Goal: Check status: Check status

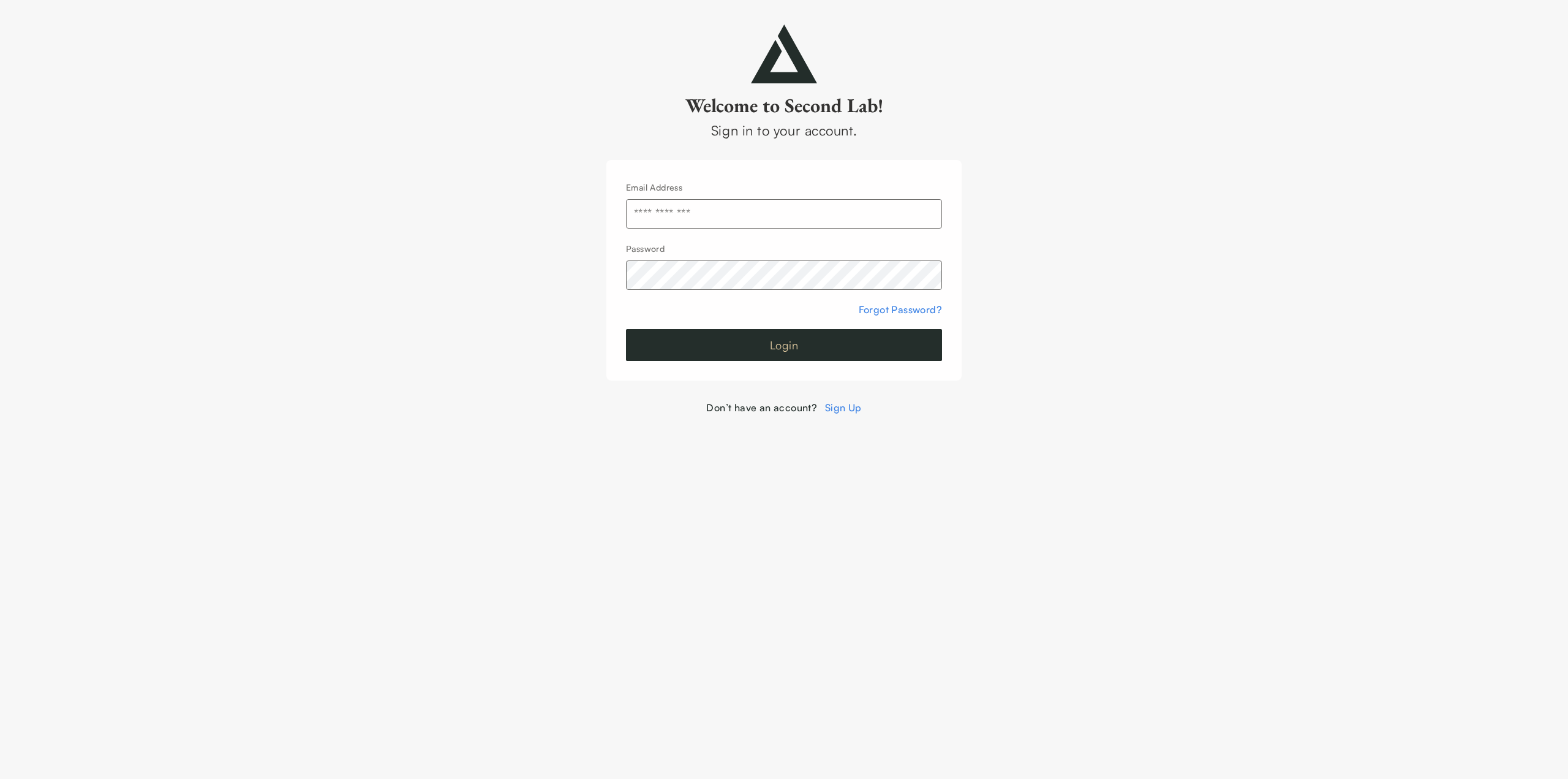
type input "**********"
click at [742, 351] on button "Login" at bounding box center [784, 345] width 316 height 32
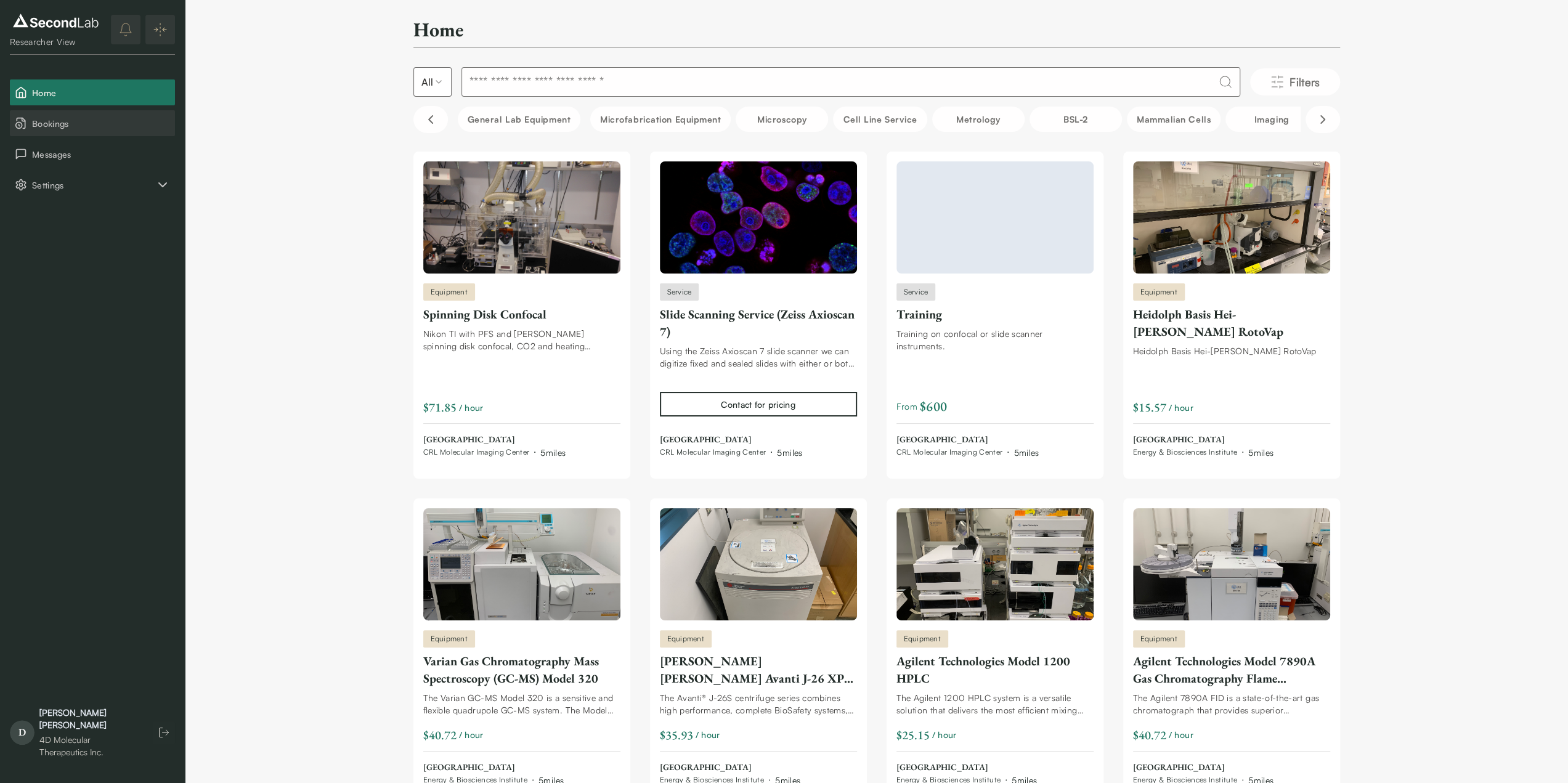
click at [49, 118] on span "Bookings" at bounding box center [101, 123] width 138 height 13
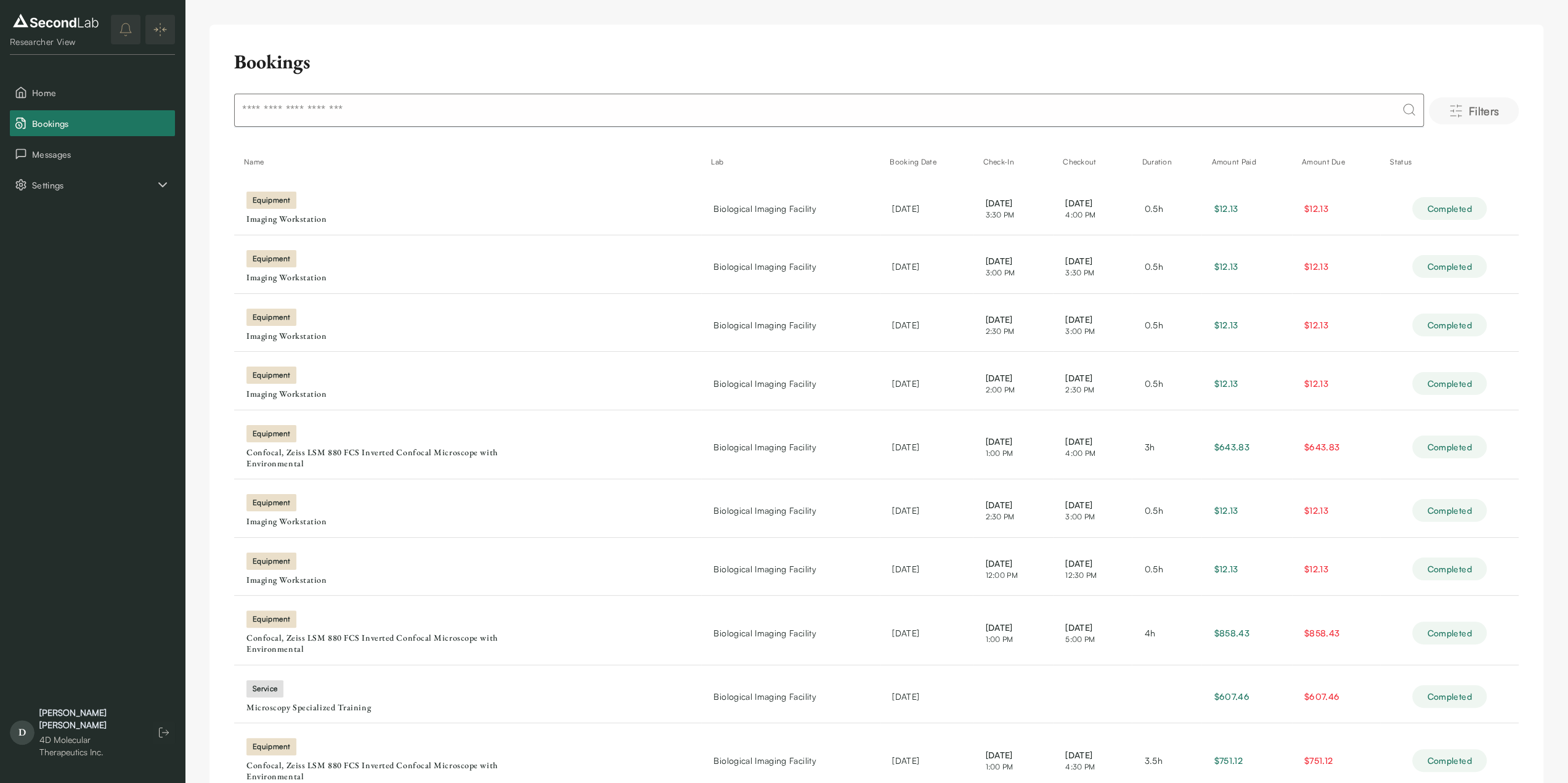
click at [1489, 111] on span "Filters" at bounding box center [1483, 111] width 31 height 17
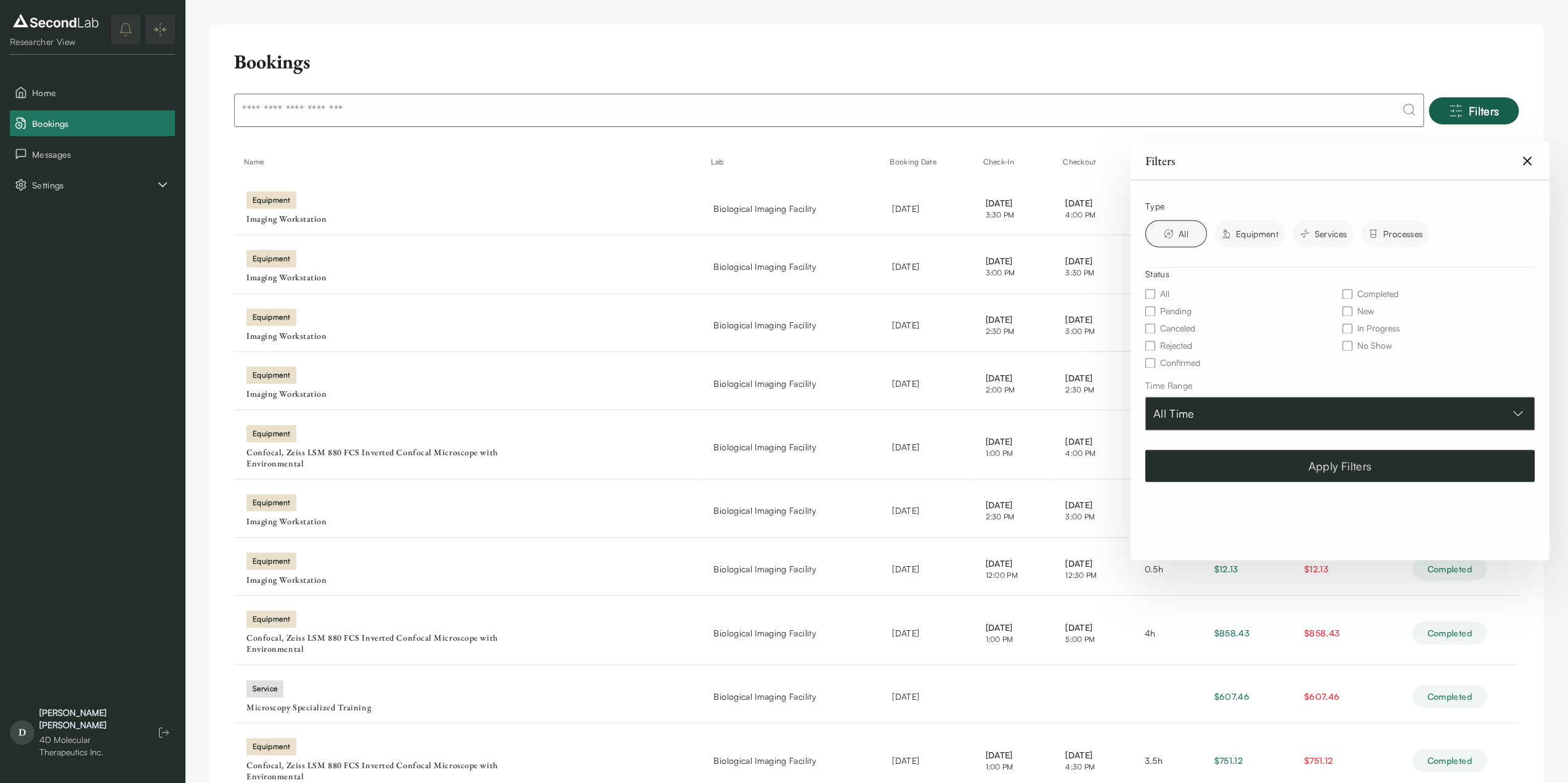
click at [1507, 406] on button "All Time" at bounding box center [1340, 413] width 389 height 33
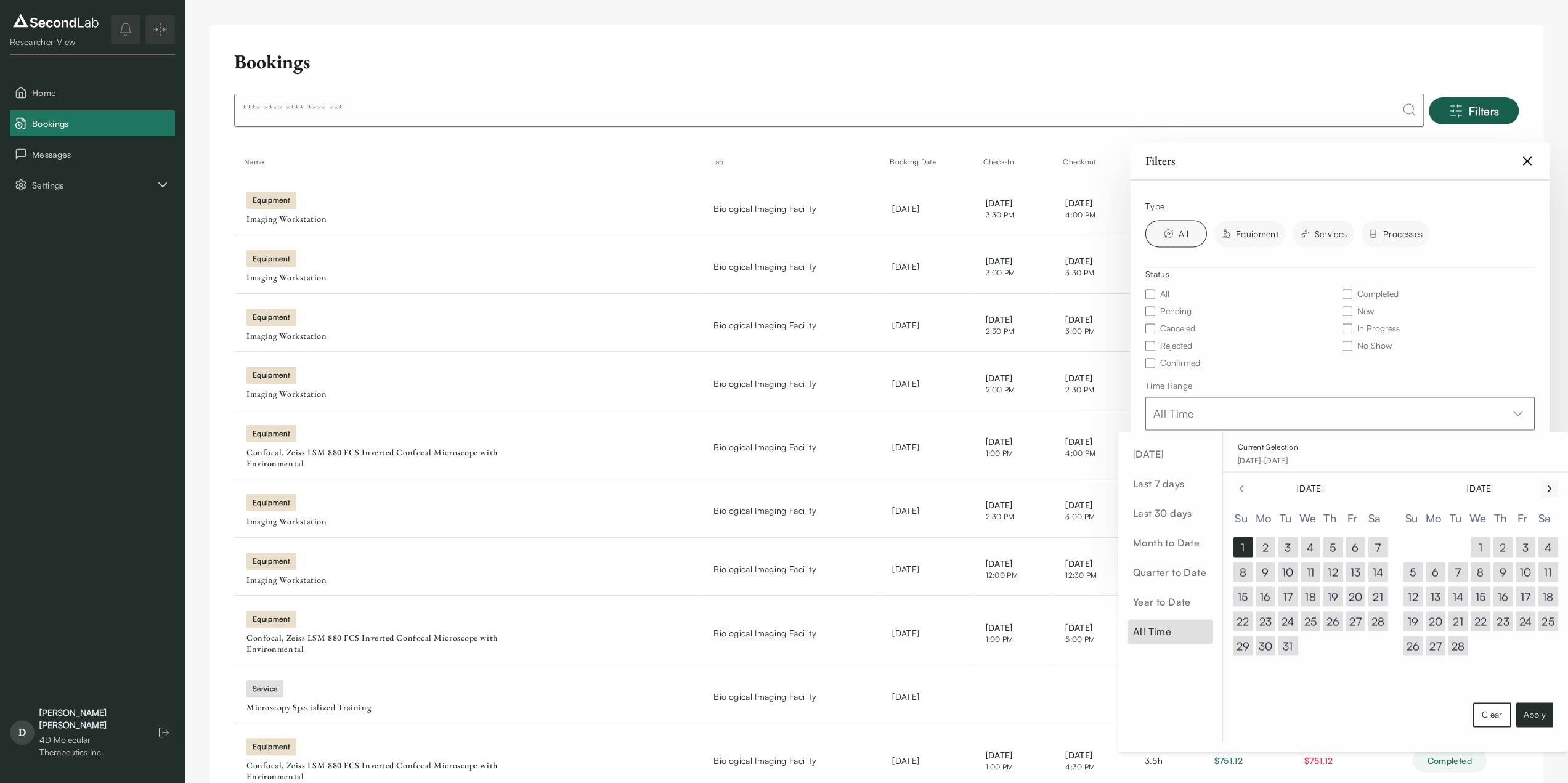
click at [1550, 494] on icon "Go to next month" at bounding box center [1549, 488] width 12 height 15
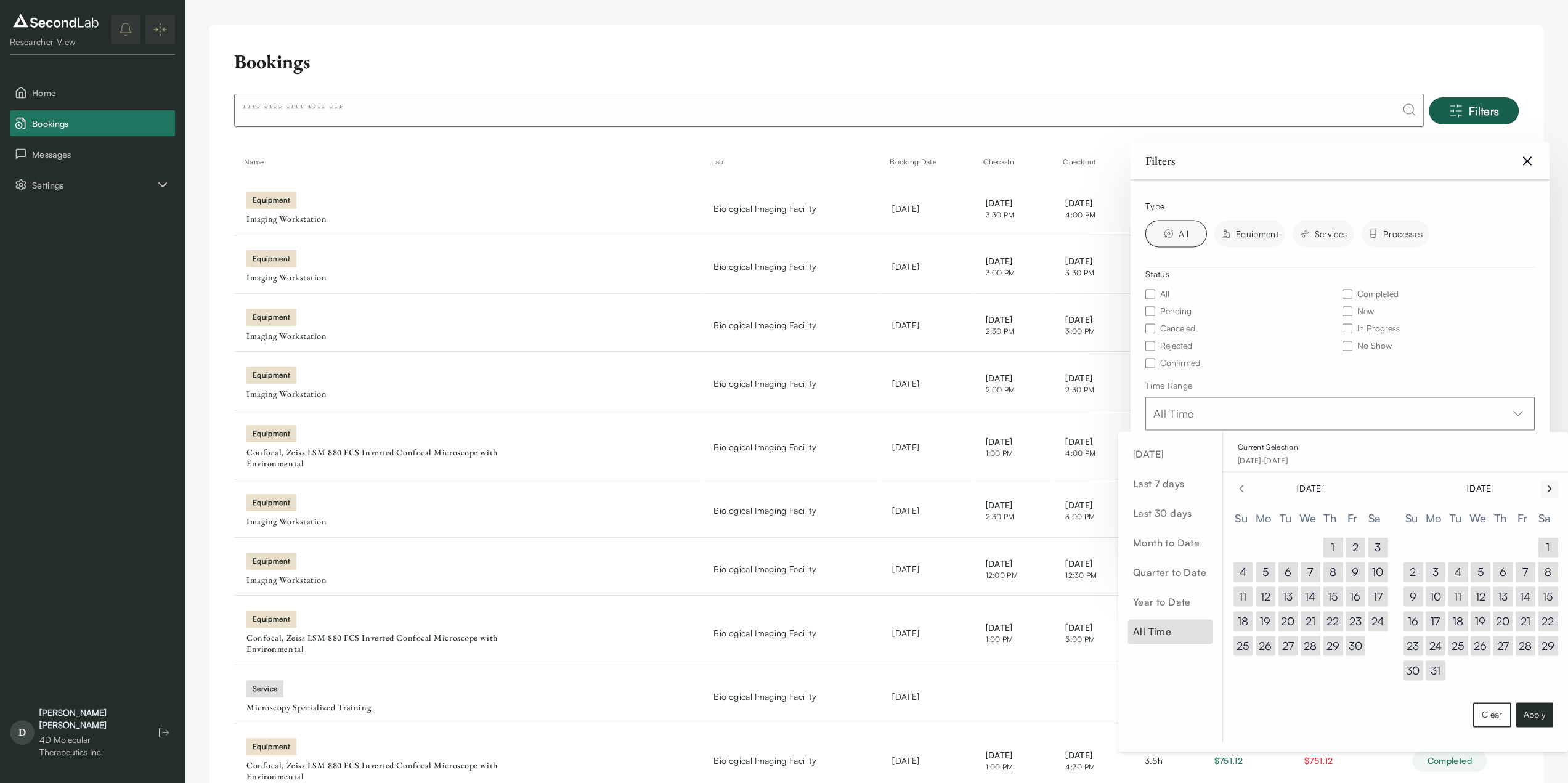
click at [1550, 494] on icon "Go to next month" at bounding box center [1549, 488] width 12 height 15
click at [1384, 545] on button "1" at bounding box center [1377, 547] width 20 height 20
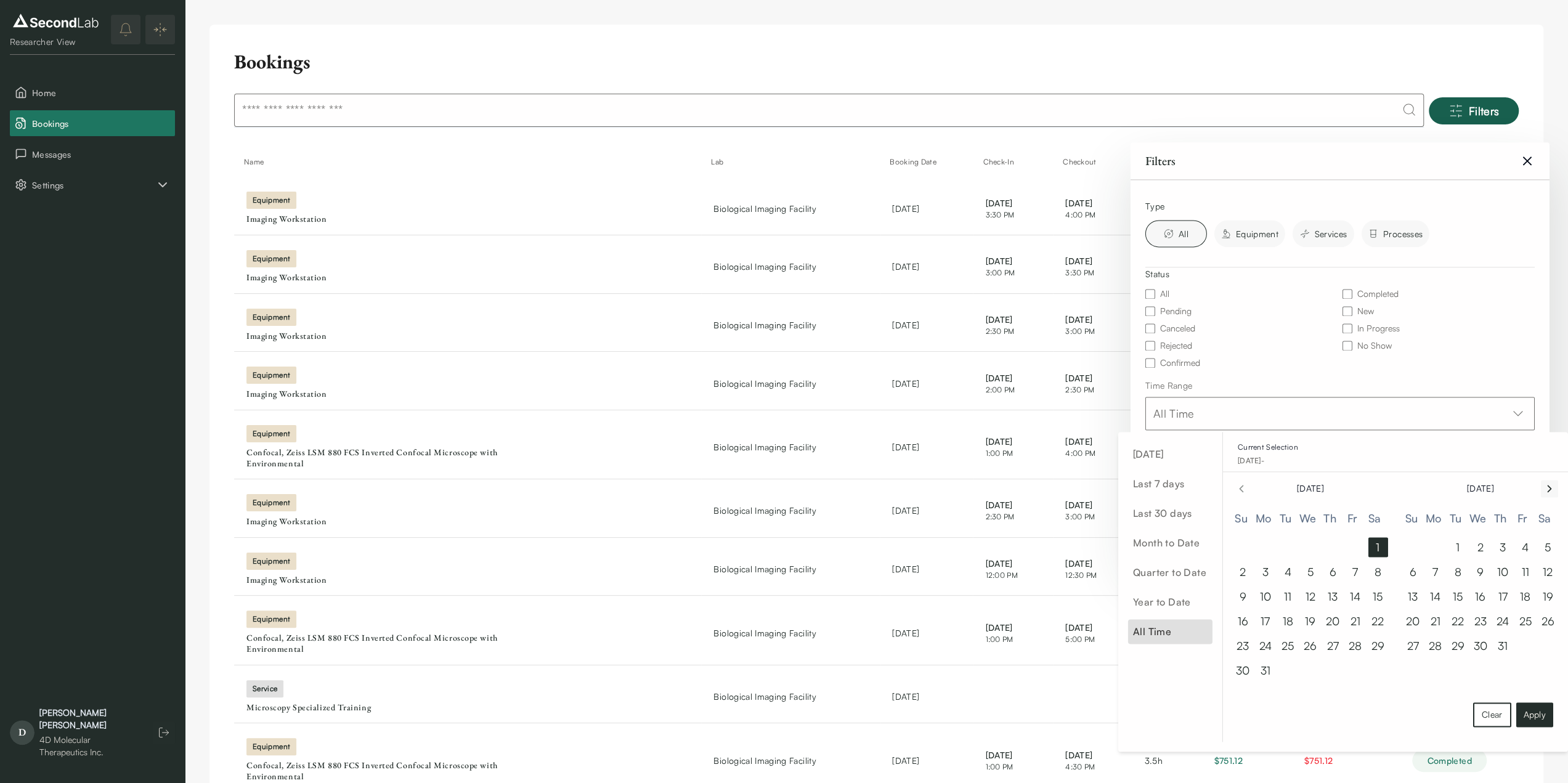
click at [1550, 487] on icon "Go to next month" at bounding box center [1549, 489] width 3 height 6
click at [1545, 646] on button "30" at bounding box center [1547, 645] width 20 height 20
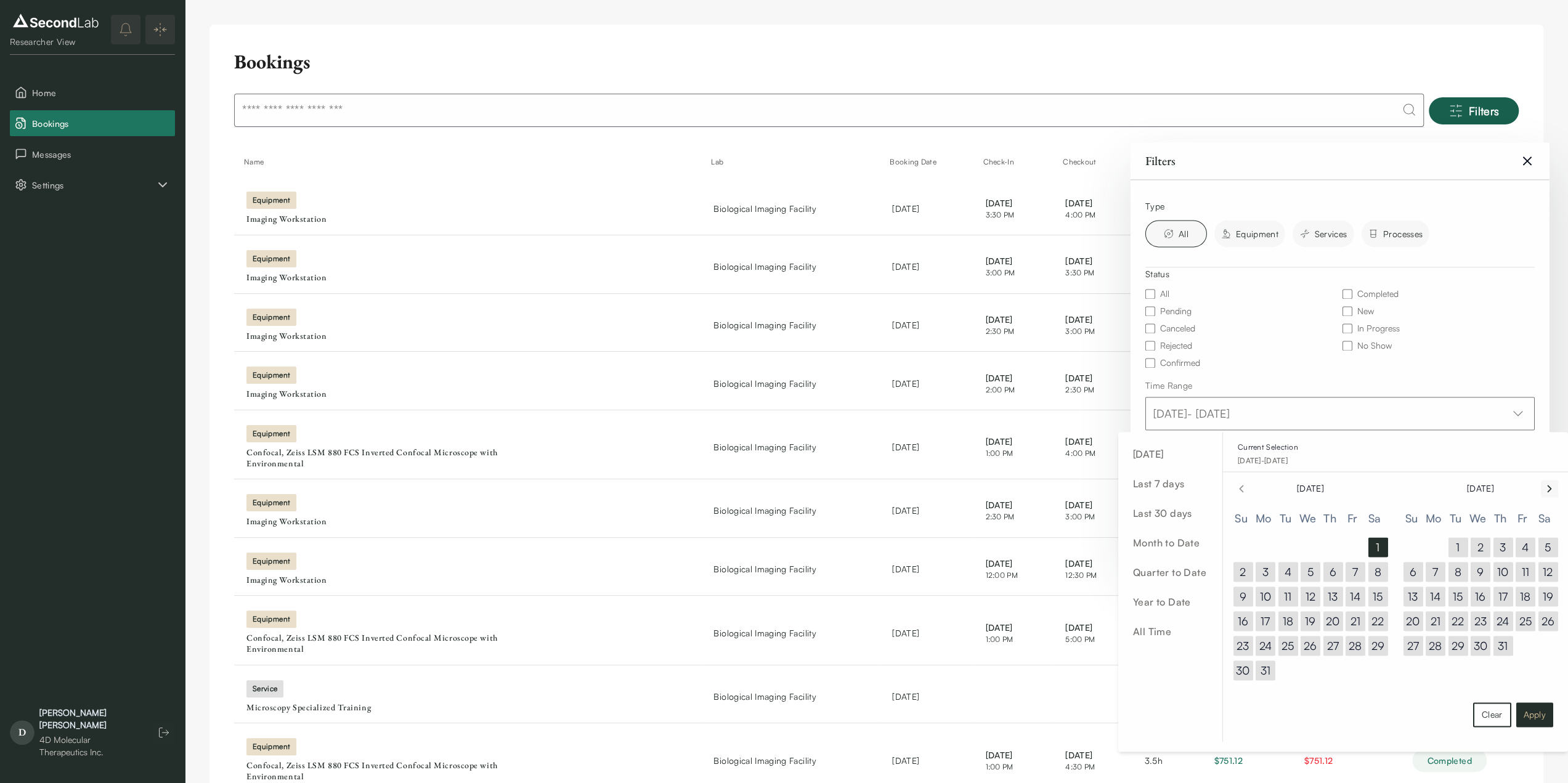
click at [1544, 719] on button "Apply" at bounding box center [1534, 714] width 37 height 25
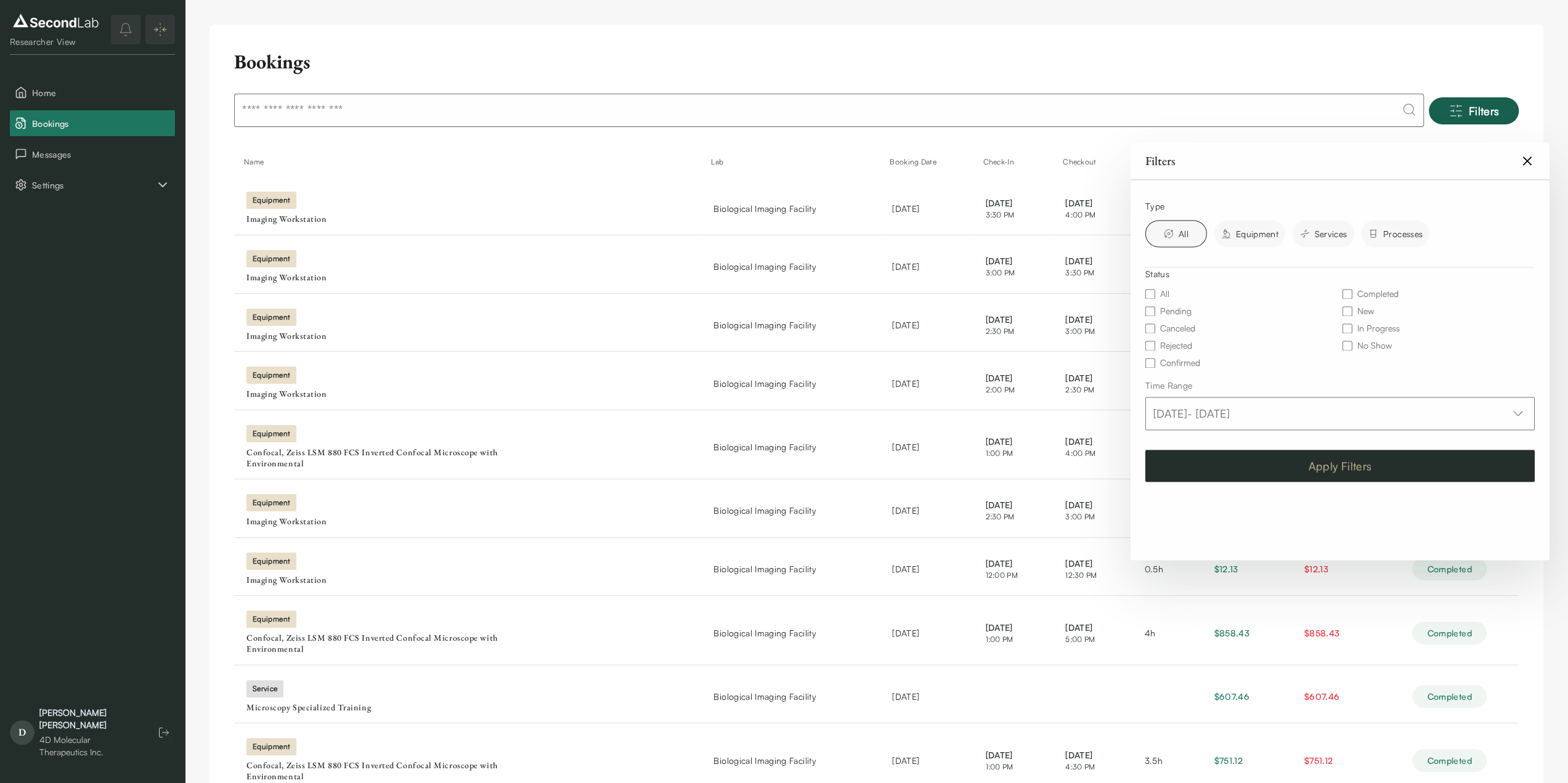
click at [1250, 470] on button "Apply Filters" at bounding box center [1340, 466] width 389 height 32
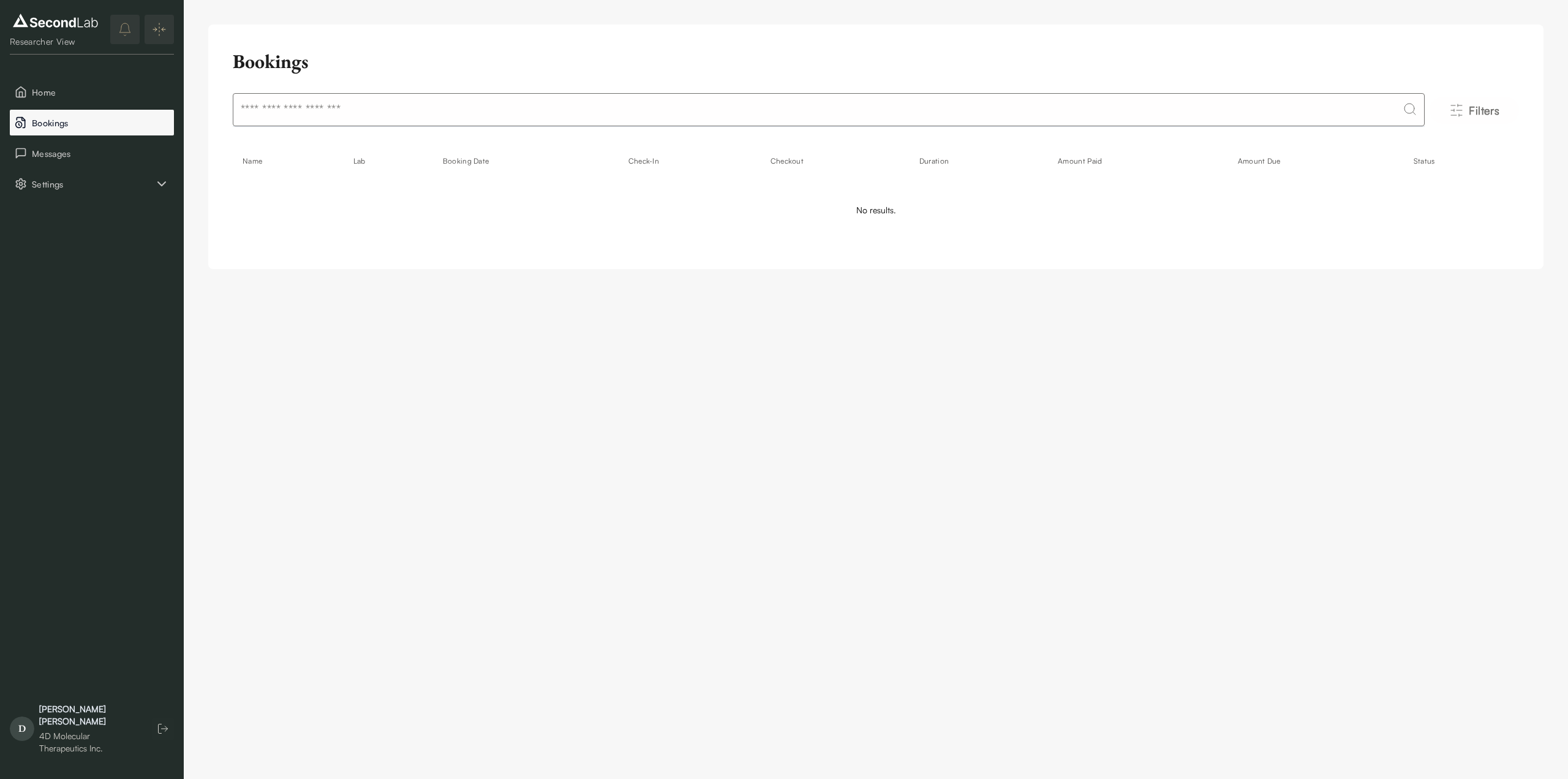
click at [41, 117] on span "Bookings" at bounding box center [101, 123] width 137 height 13
click at [1485, 114] on span "Filters" at bounding box center [1484, 110] width 31 height 17
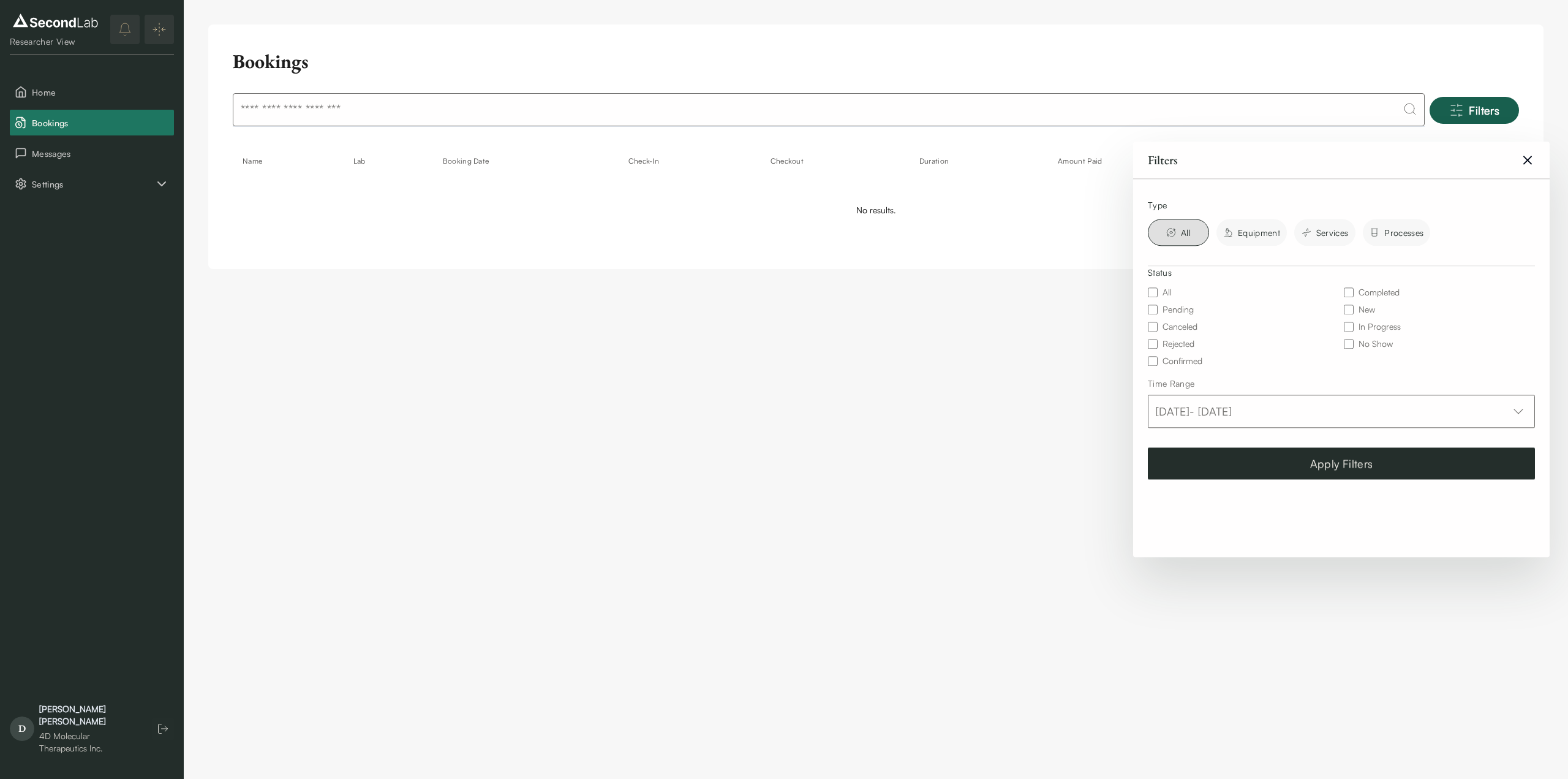
click at [1186, 238] on span "All" at bounding box center [1186, 233] width 10 height 13
click at [1279, 456] on button "Apply Filters" at bounding box center [1342, 463] width 387 height 32
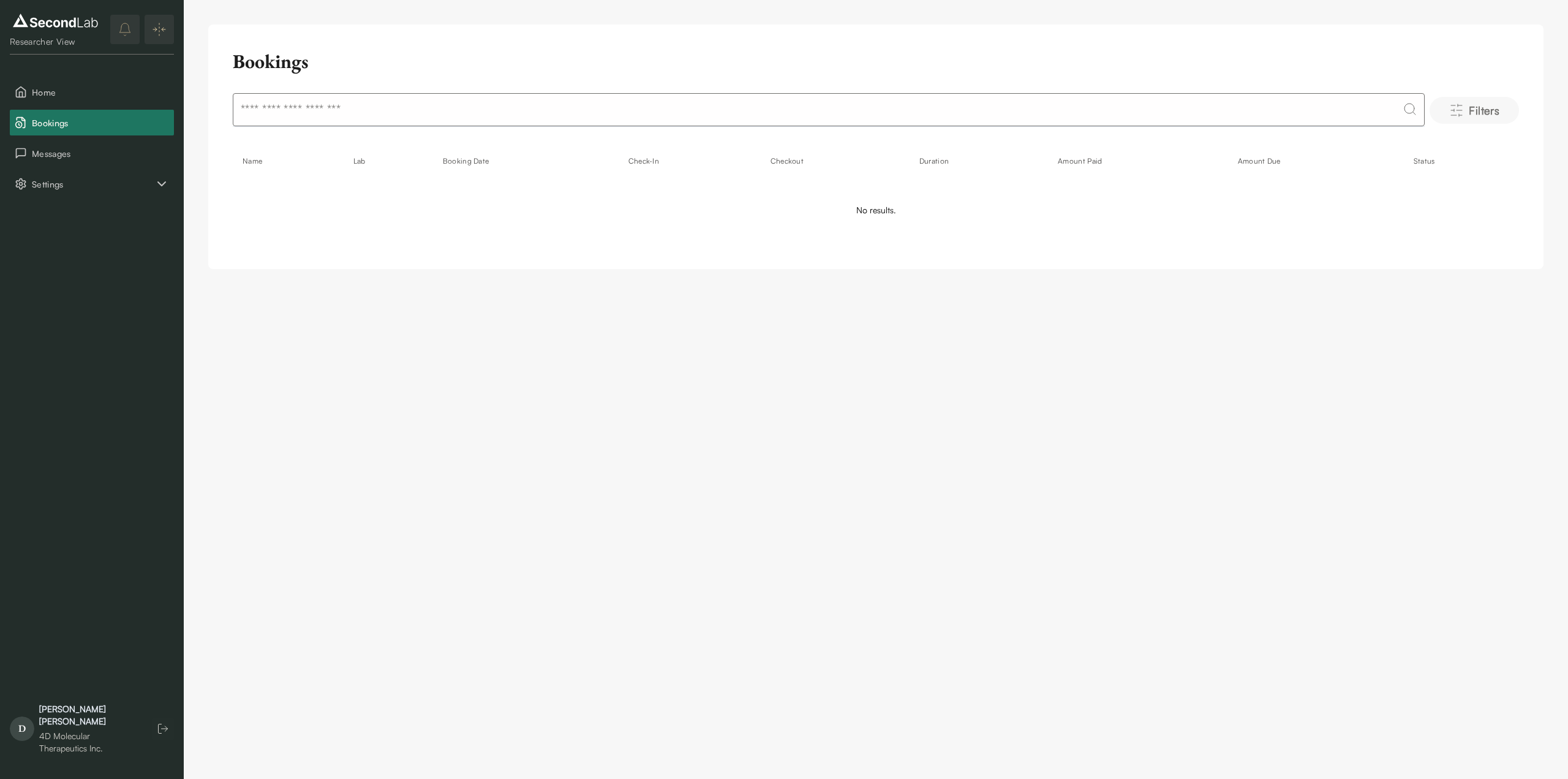
click at [1488, 111] on span "Filters" at bounding box center [1484, 110] width 31 height 17
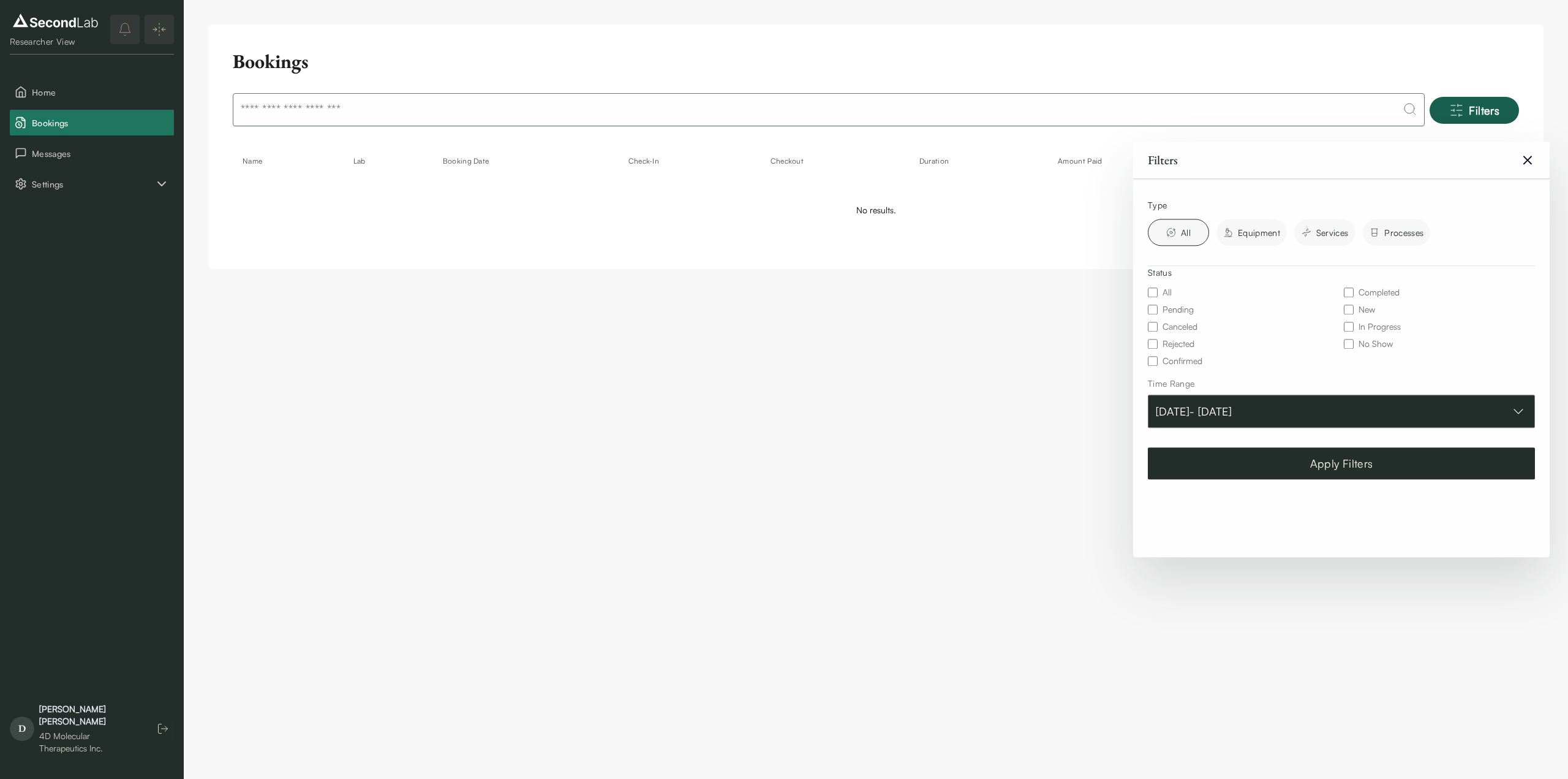
click at [1406, 414] on button "Jul 01, 2023 - Sep 30, 2023" at bounding box center [1342, 411] width 387 height 33
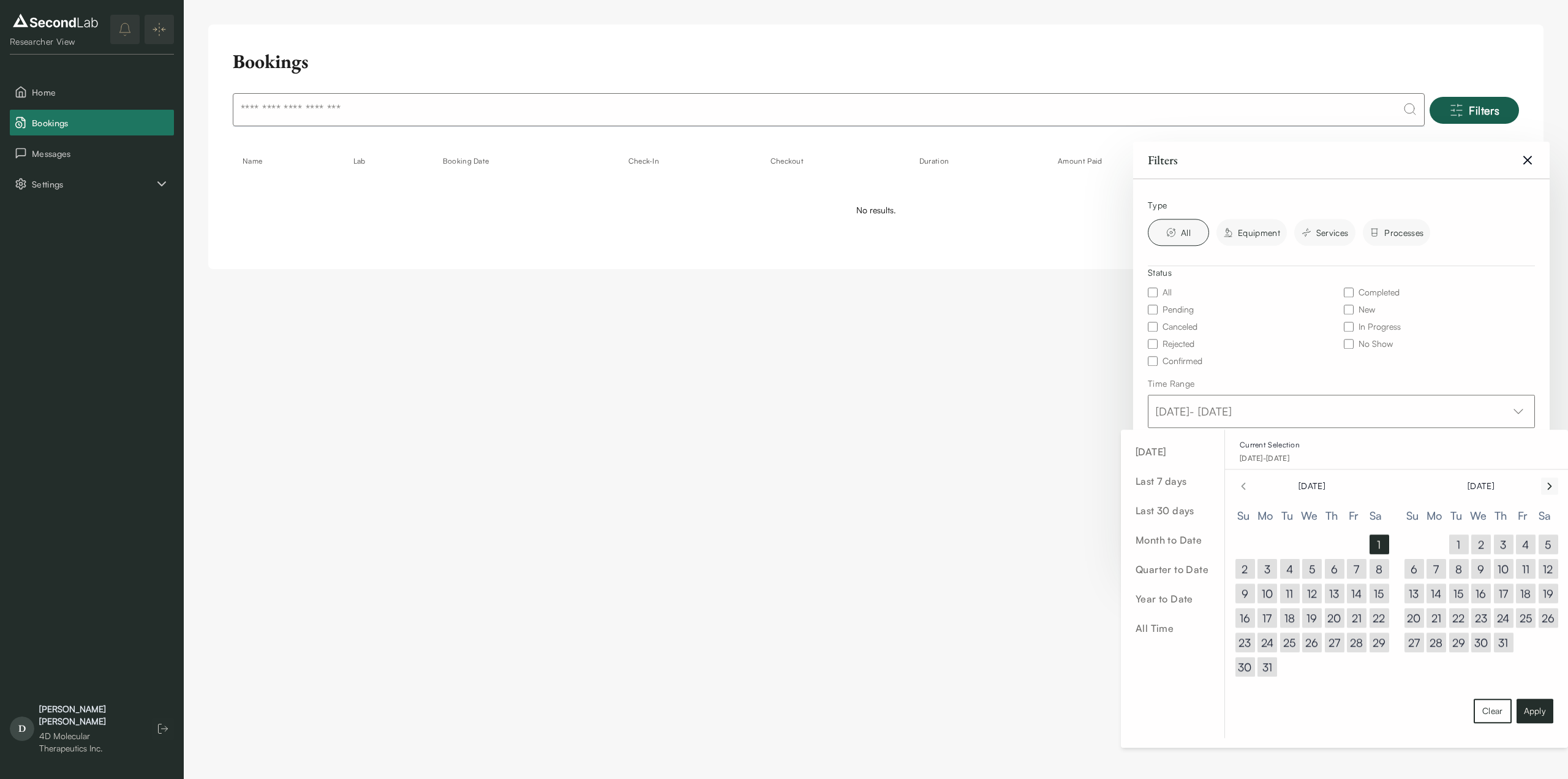
click at [1547, 480] on icon "Go to next month" at bounding box center [1549, 485] width 12 height 14
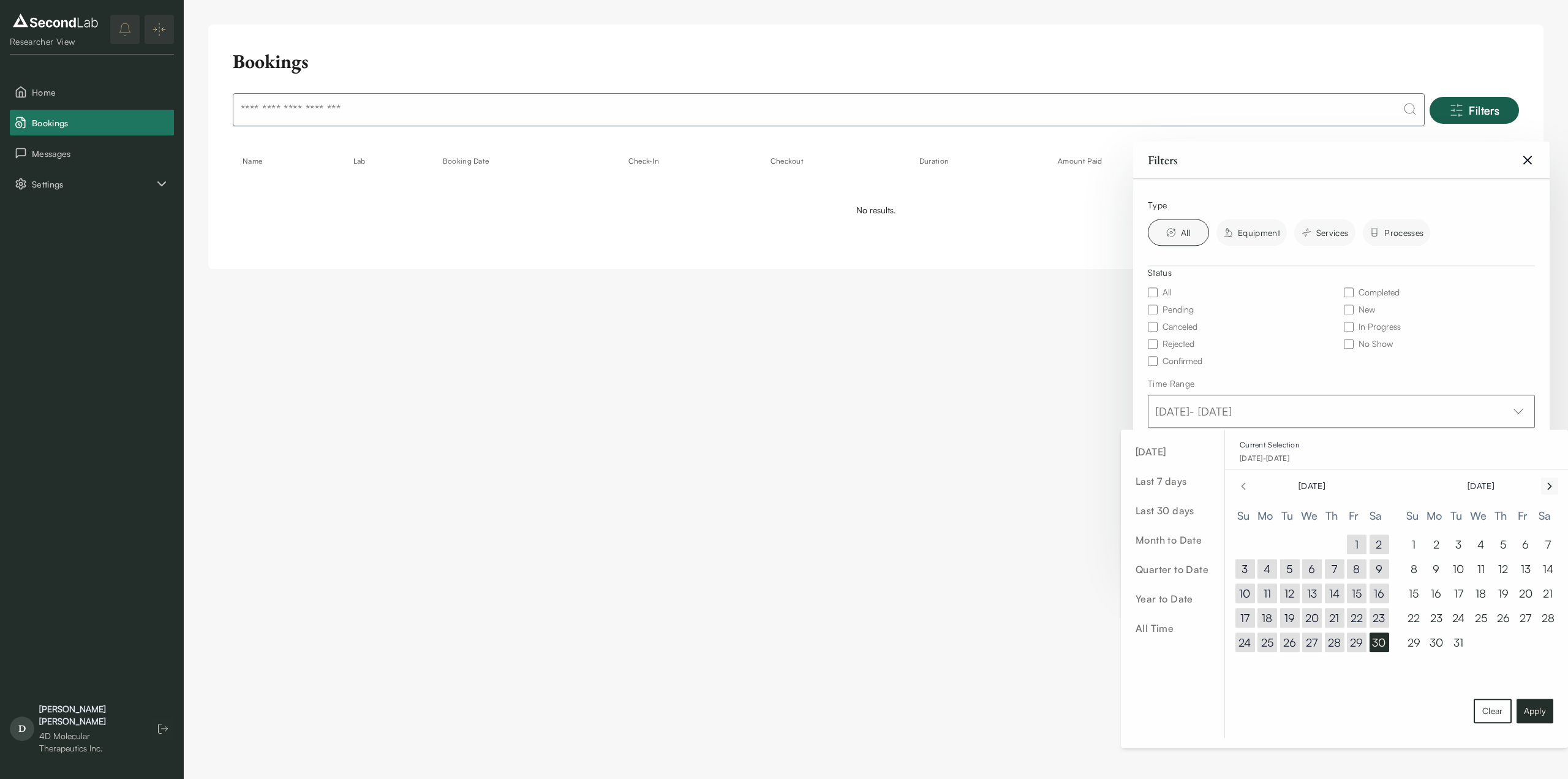
click at [1546, 480] on icon "Go to next month" at bounding box center [1549, 485] width 12 height 14
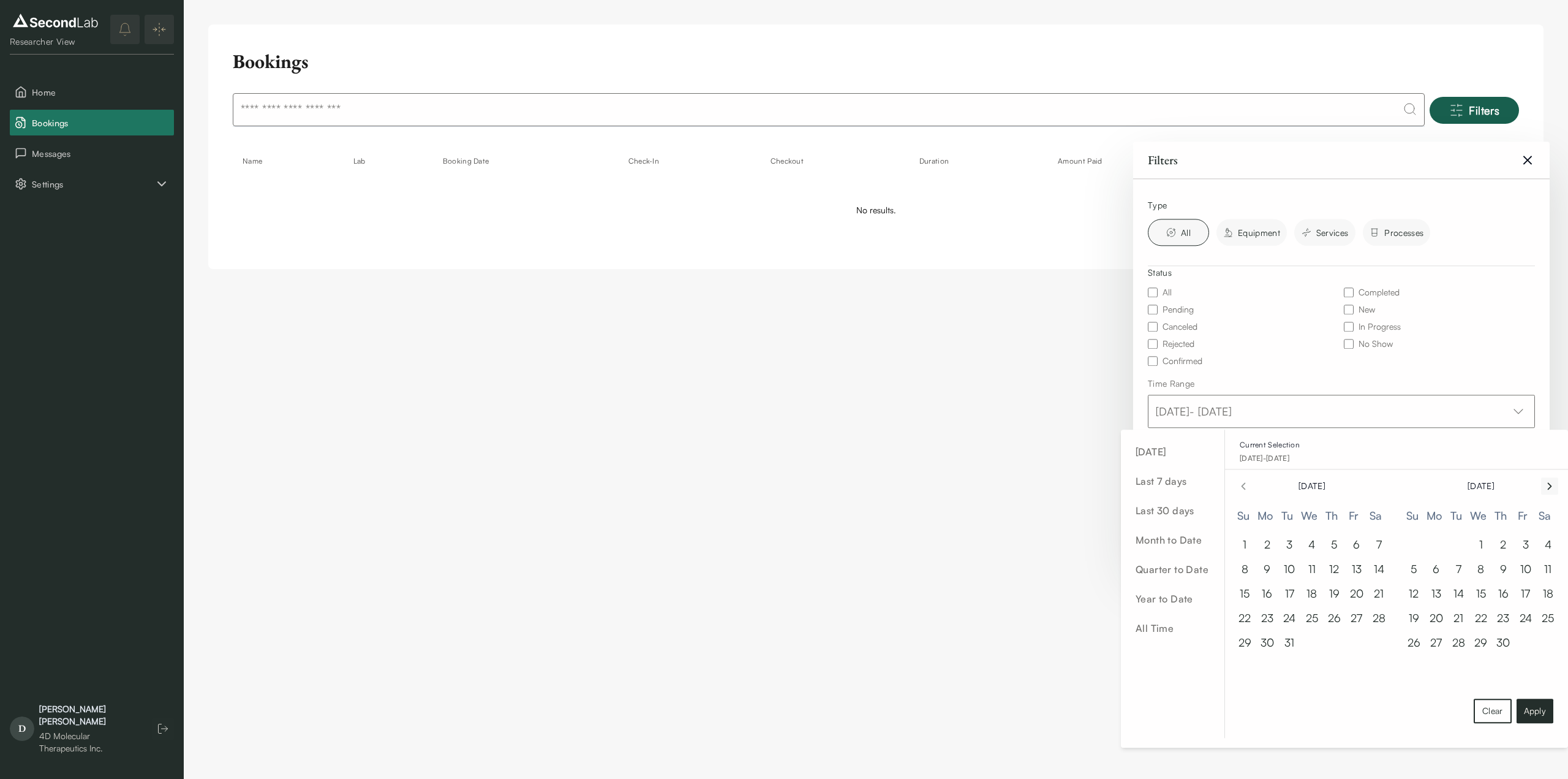
click at [1546, 480] on icon "Go to next month" at bounding box center [1549, 485] width 12 height 14
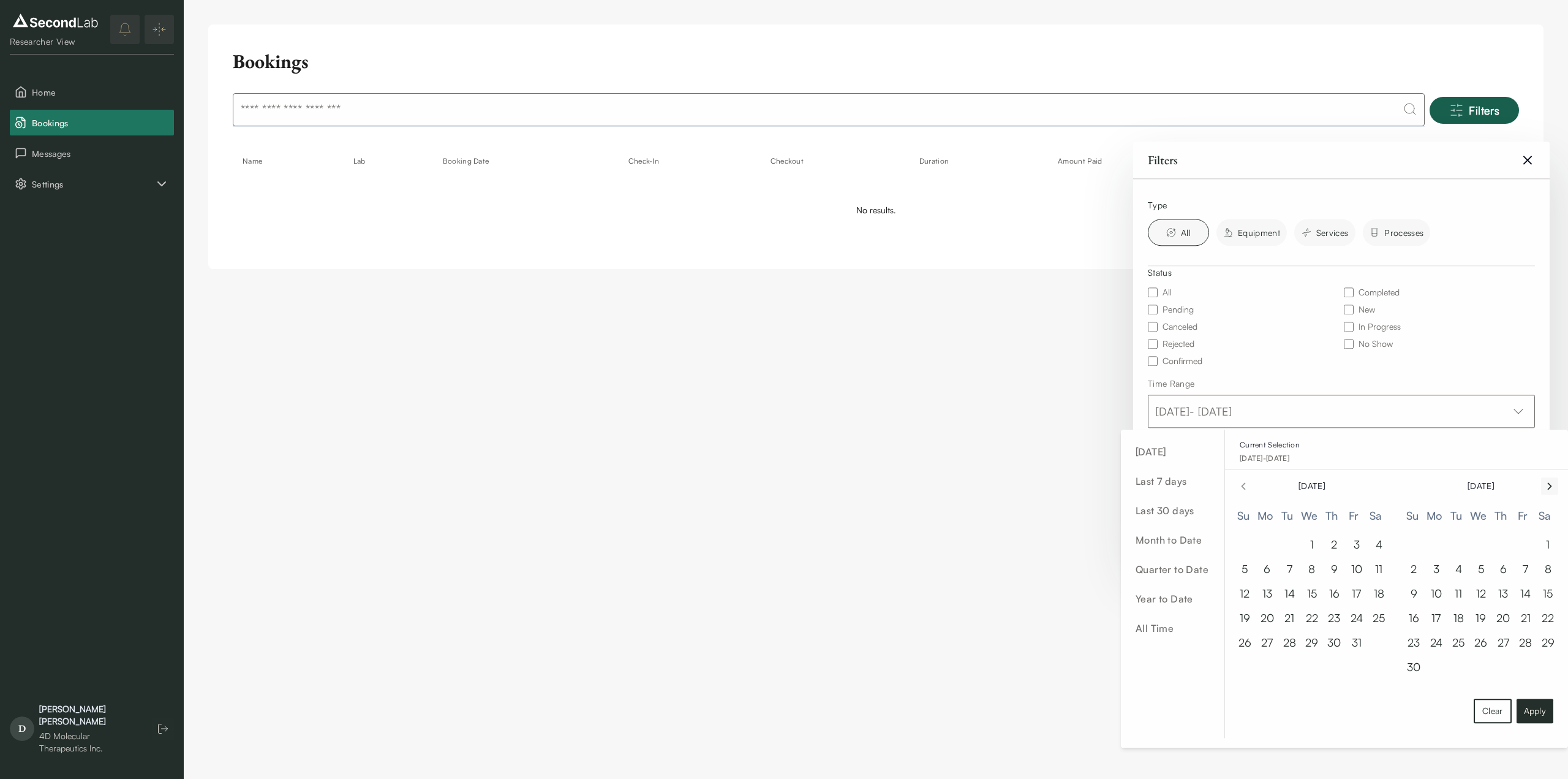
click at [1546, 480] on icon "Go to next month" at bounding box center [1549, 485] width 12 height 14
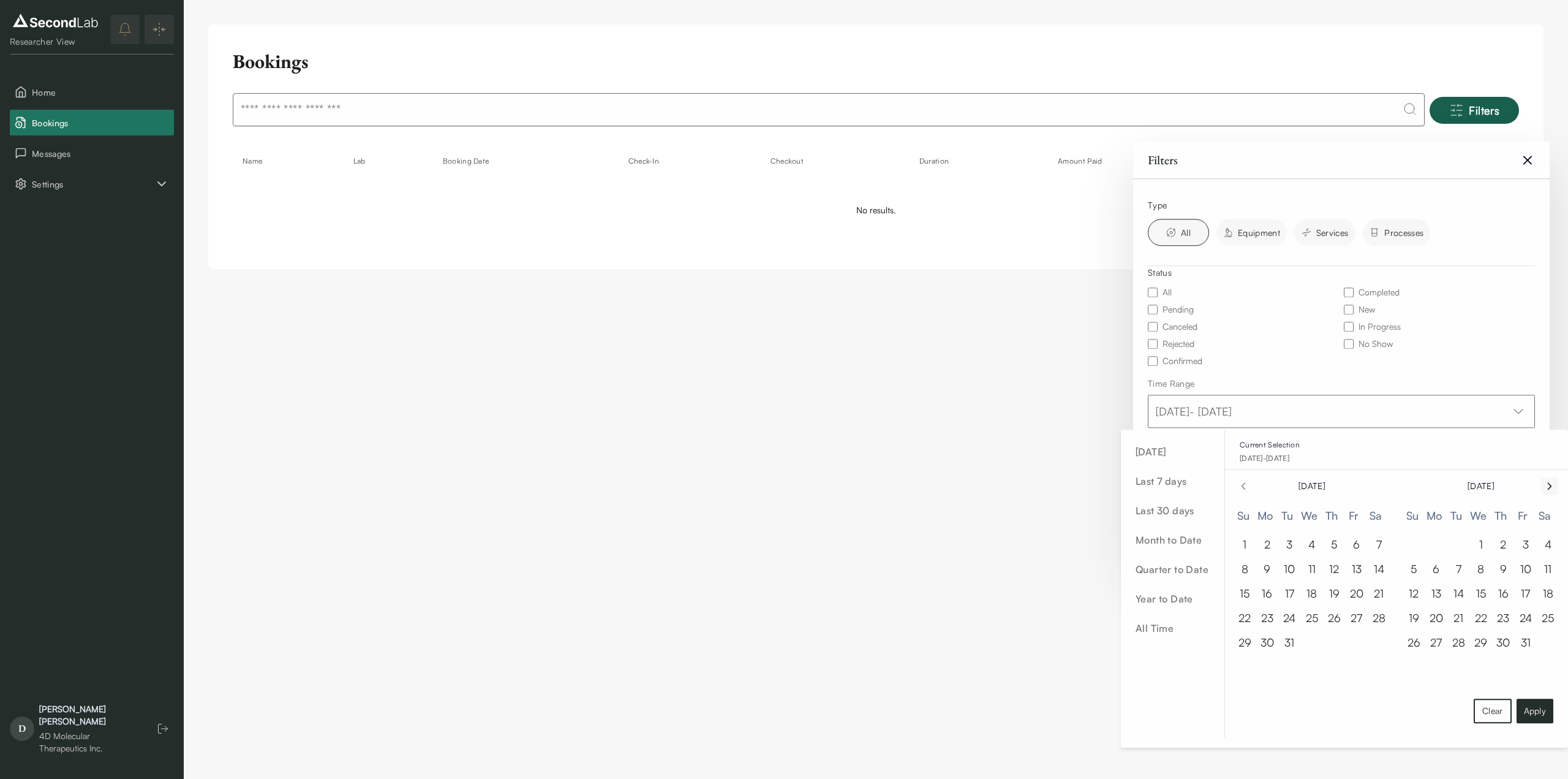
click at [1546, 480] on icon "Go to next month" at bounding box center [1549, 485] width 12 height 14
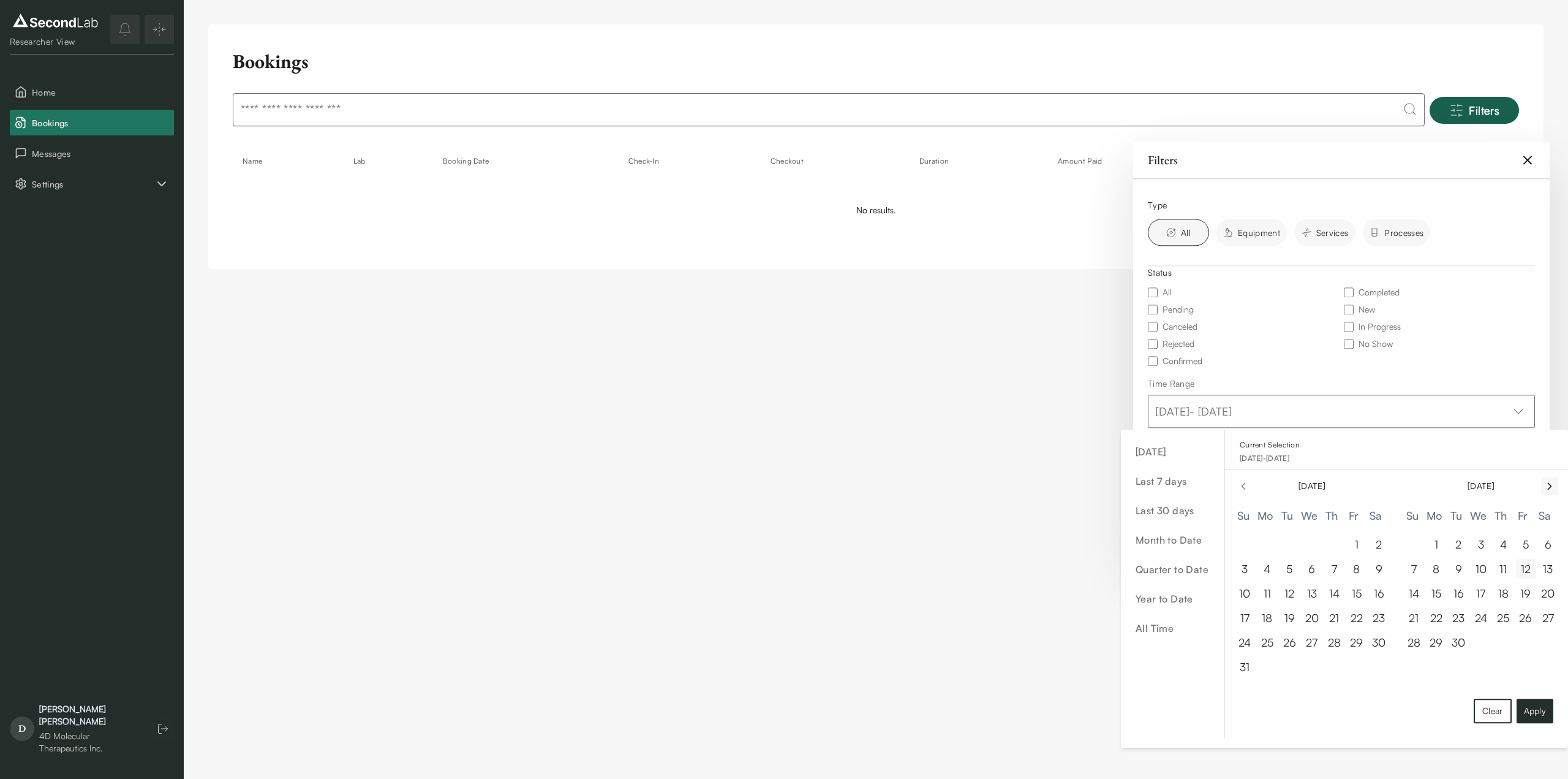
click at [1546, 480] on icon "Go to next month" at bounding box center [1549, 485] width 12 height 14
click at [1242, 489] on icon "Go to previous month" at bounding box center [1243, 485] width 12 height 12
click at [1360, 548] on button "1" at bounding box center [1357, 544] width 19 height 19
click at [1457, 644] on button "30" at bounding box center [1459, 642] width 19 height 19
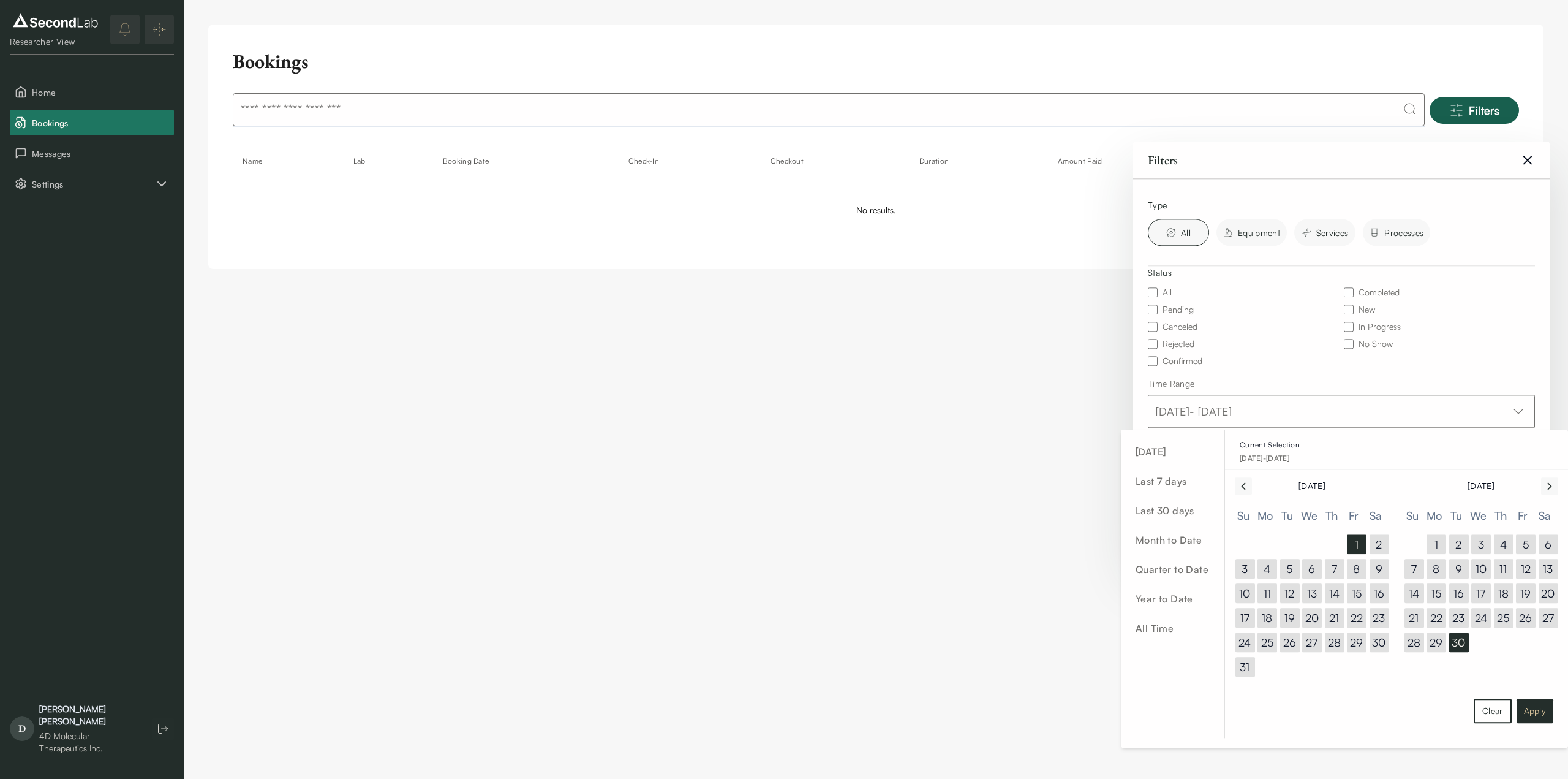
click at [1537, 712] on button "Apply" at bounding box center [1535, 710] width 36 height 25
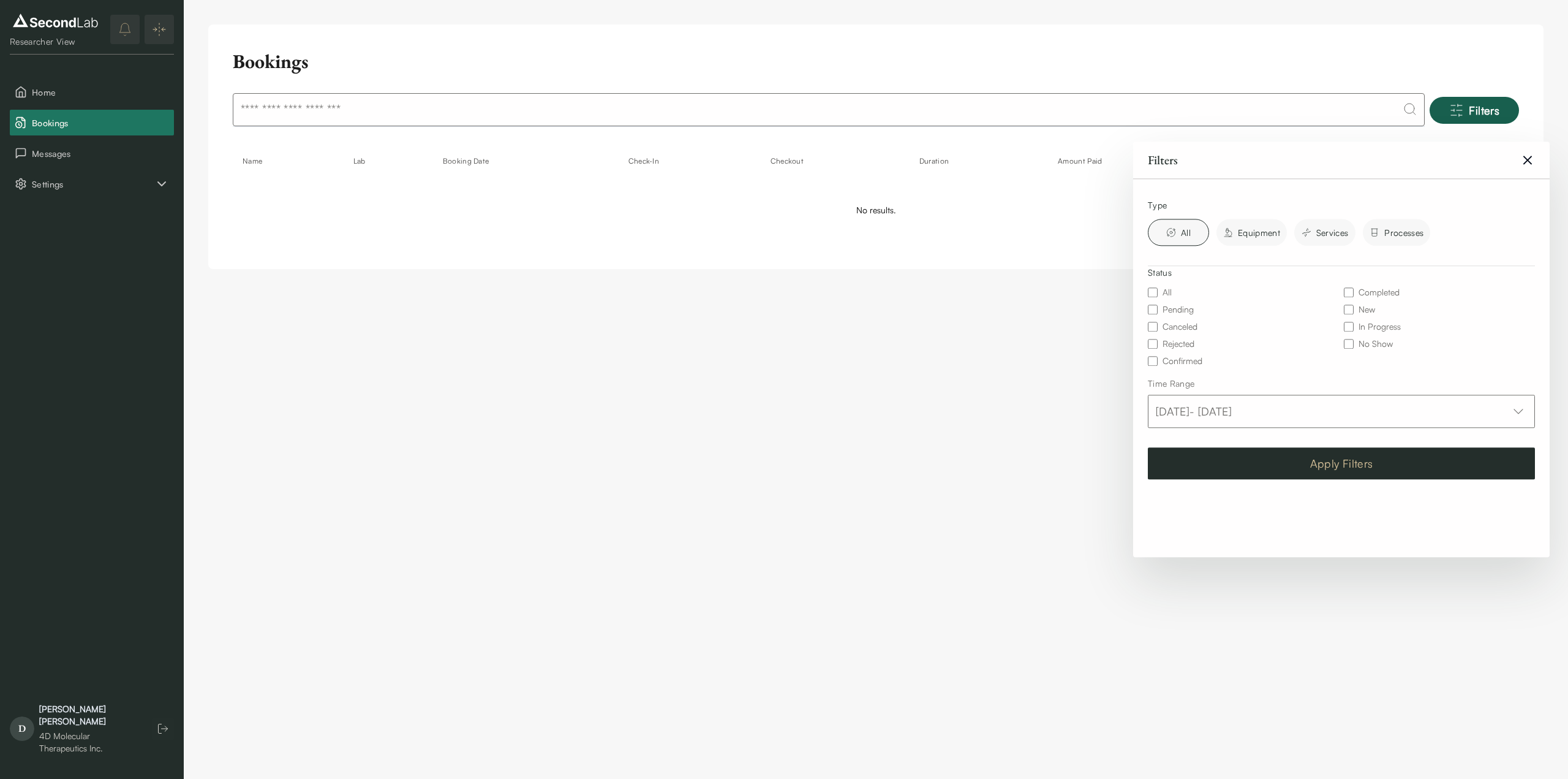
click at [1339, 466] on button "Apply Filters" at bounding box center [1342, 463] width 387 height 32
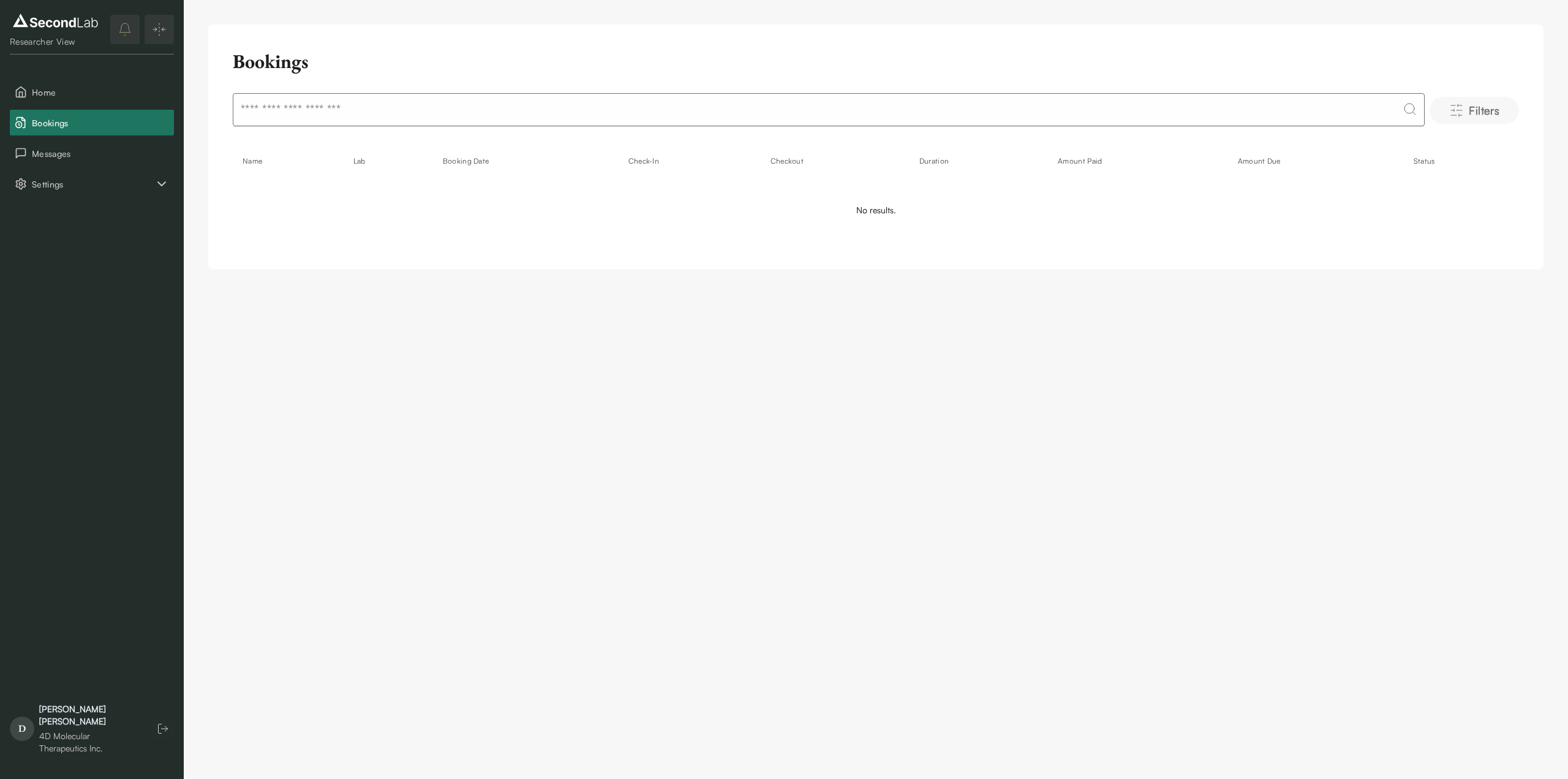
click at [1479, 108] on span "Filters" at bounding box center [1484, 110] width 31 height 17
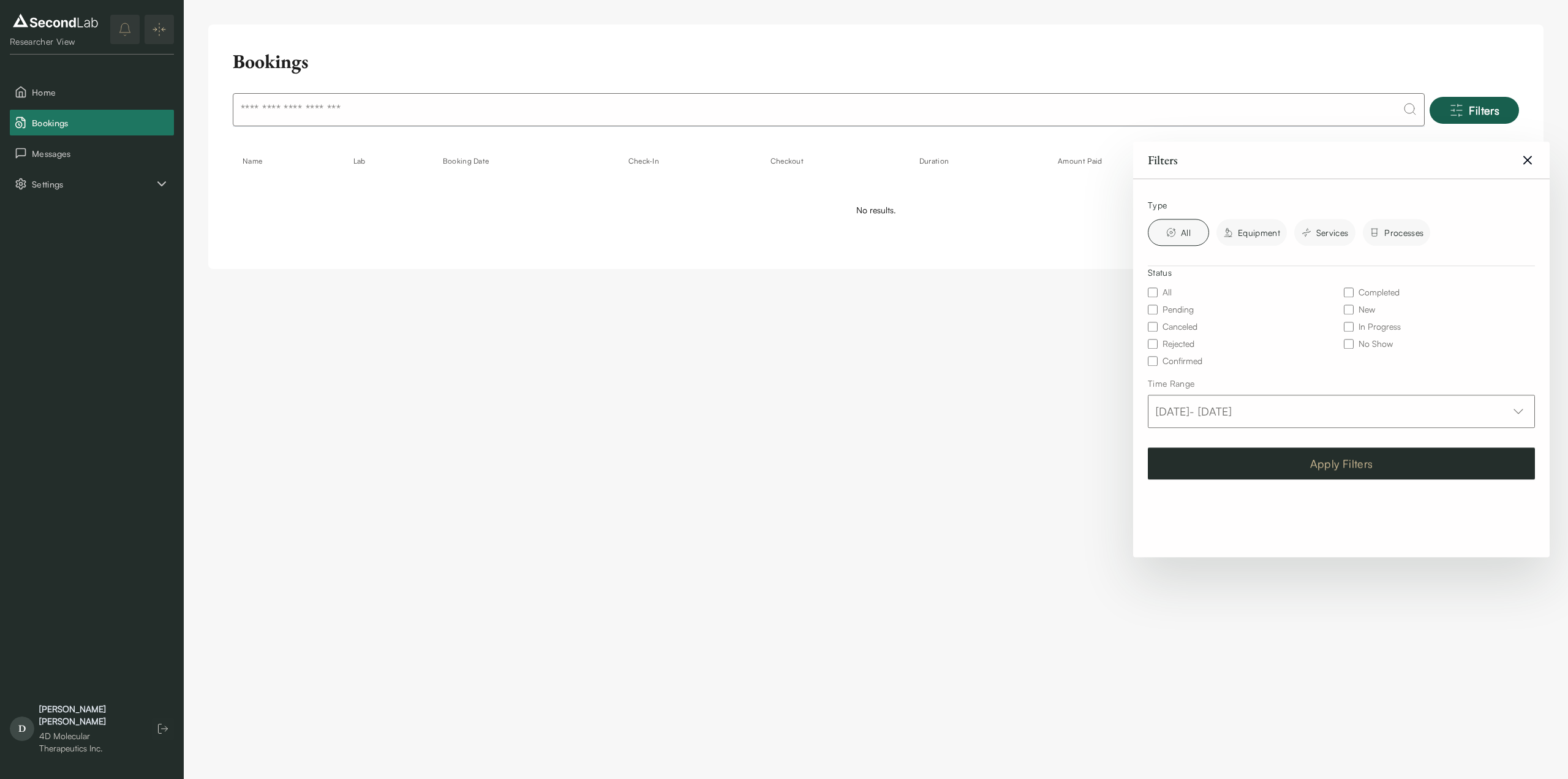
click at [1342, 461] on button "Apply Filters" at bounding box center [1342, 463] width 387 height 32
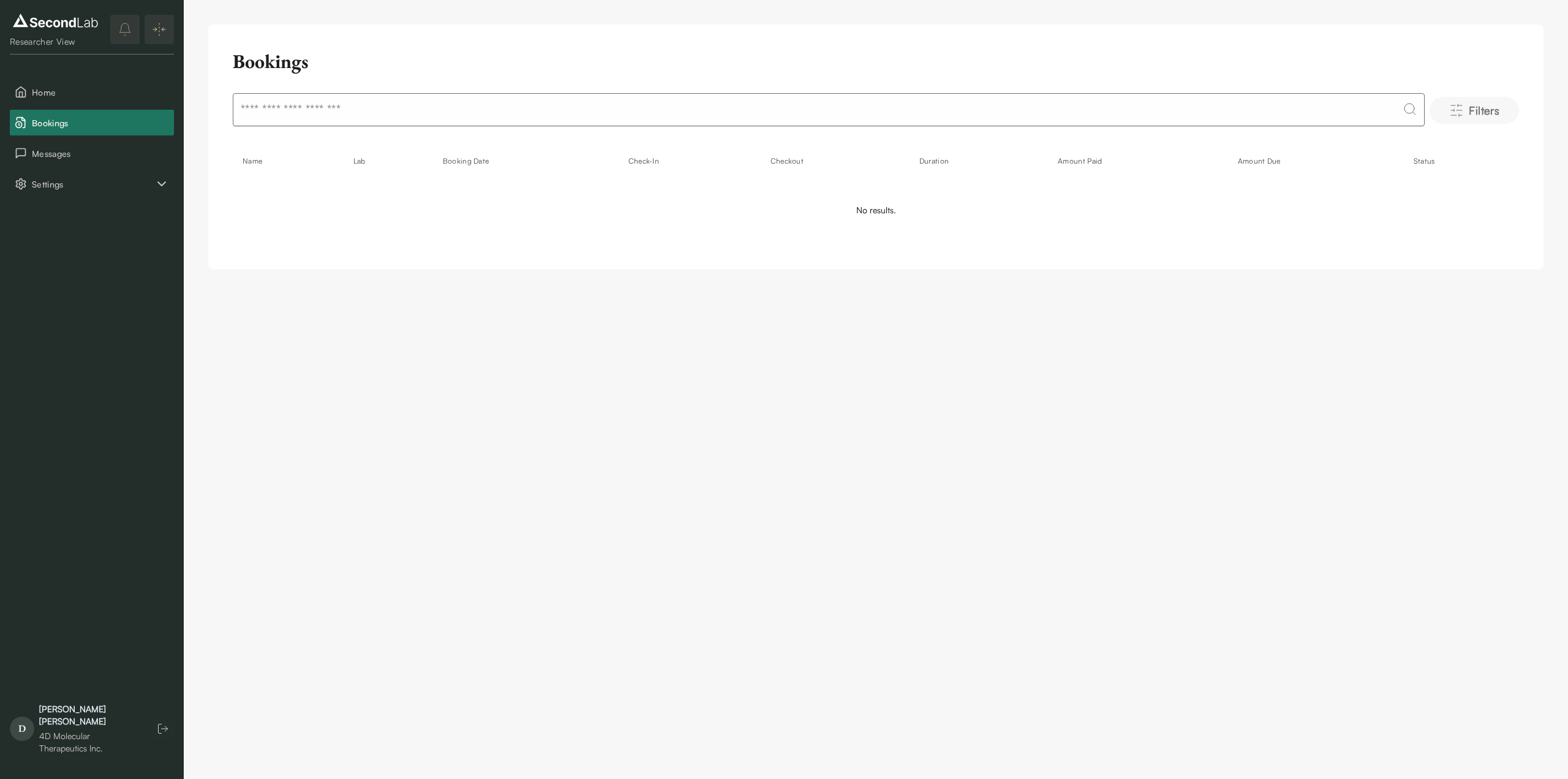
click at [1484, 106] on span "Filters" at bounding box center [1484, 110] width 31 height 17
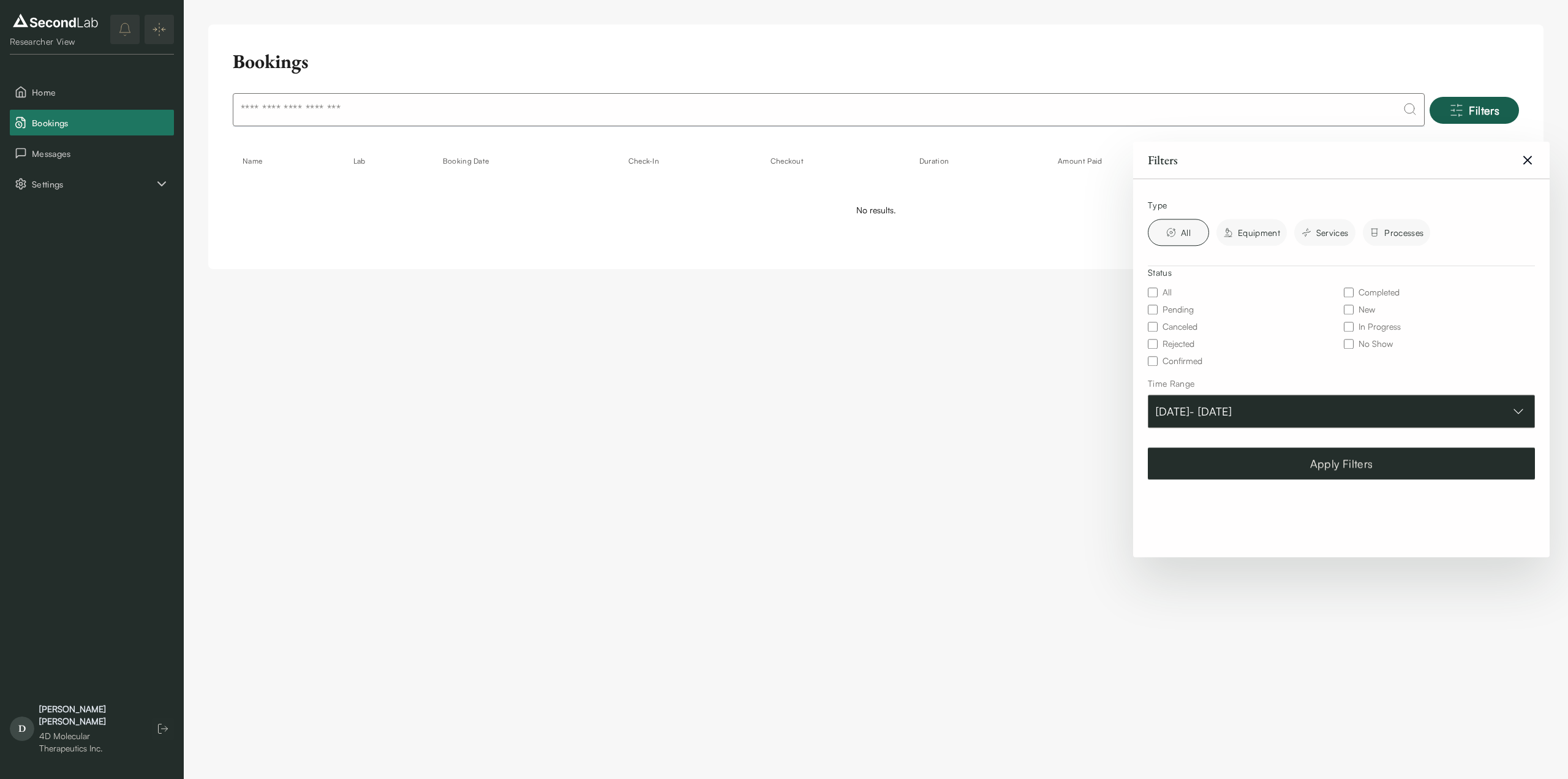
click at [1265, 415] on button "Aug 01, 2025 - Sep 30, 2025" at bounding box center [1342, 411] width 387 height 33
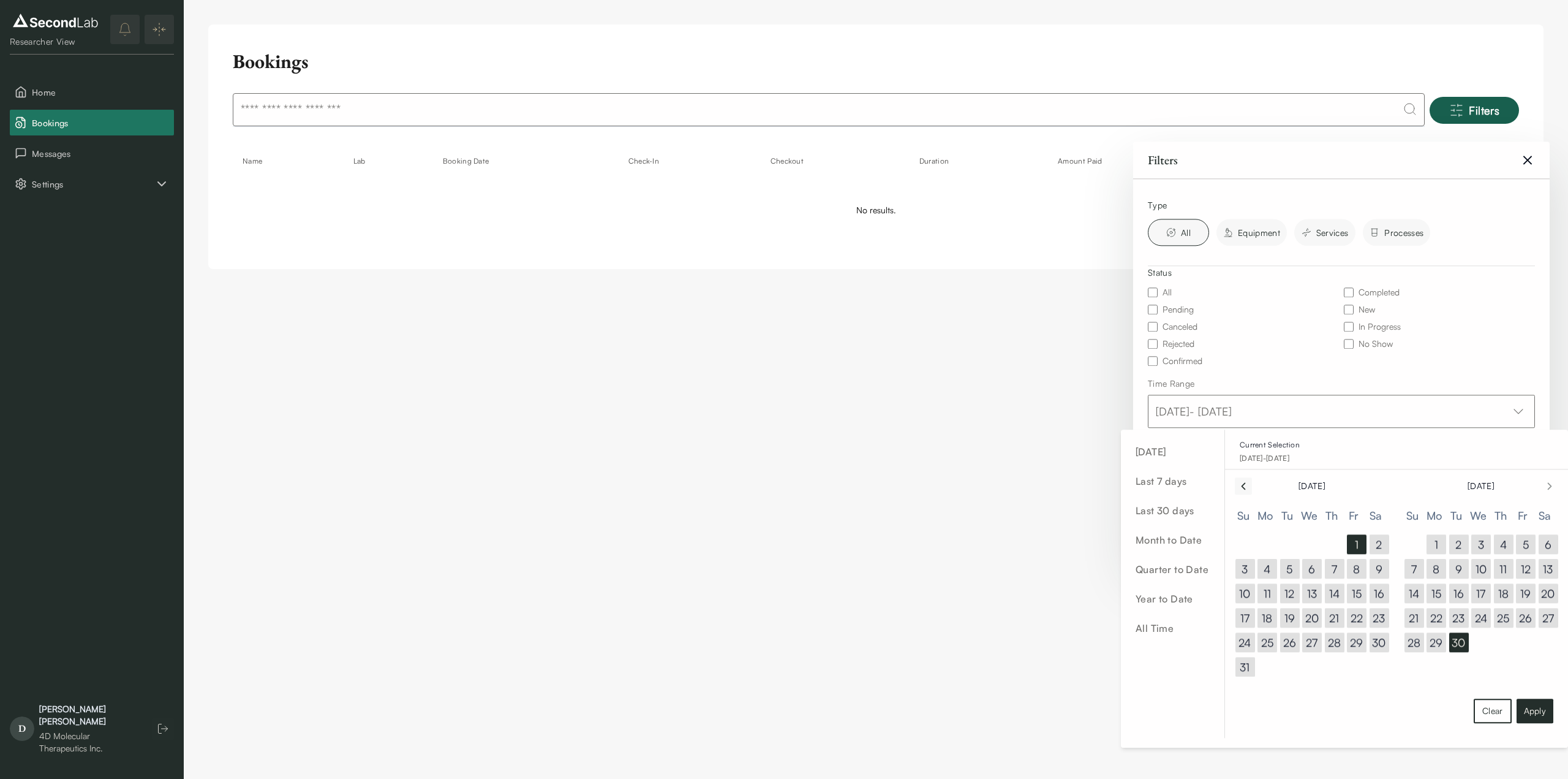
click at [1246, 489] on icon "Go to previous month" at bounding box center [1243, 485] width 12 height 12
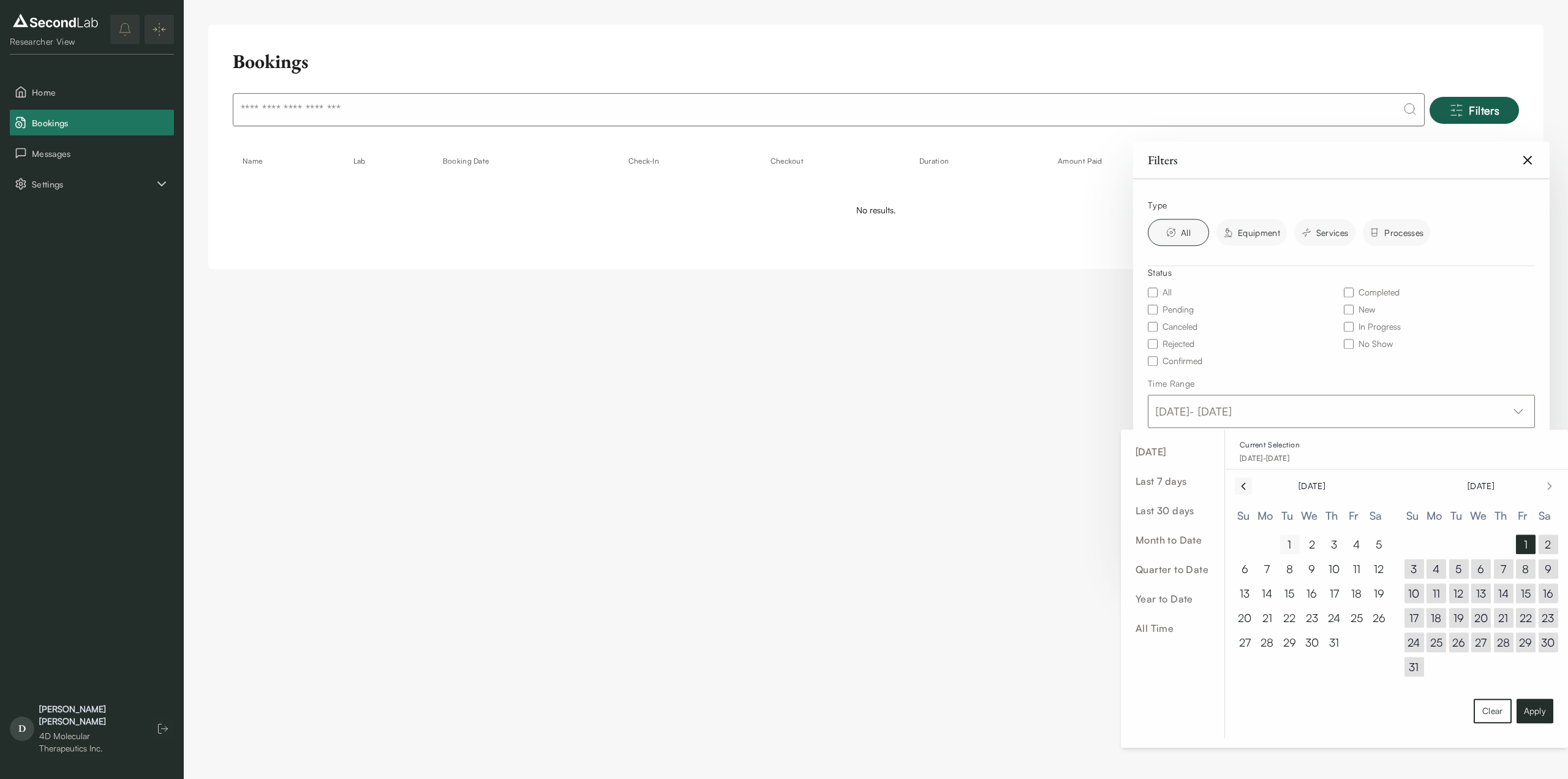
click at [1298, 546] on button "1" at bounding box center [1290, 544] width 19 height 19
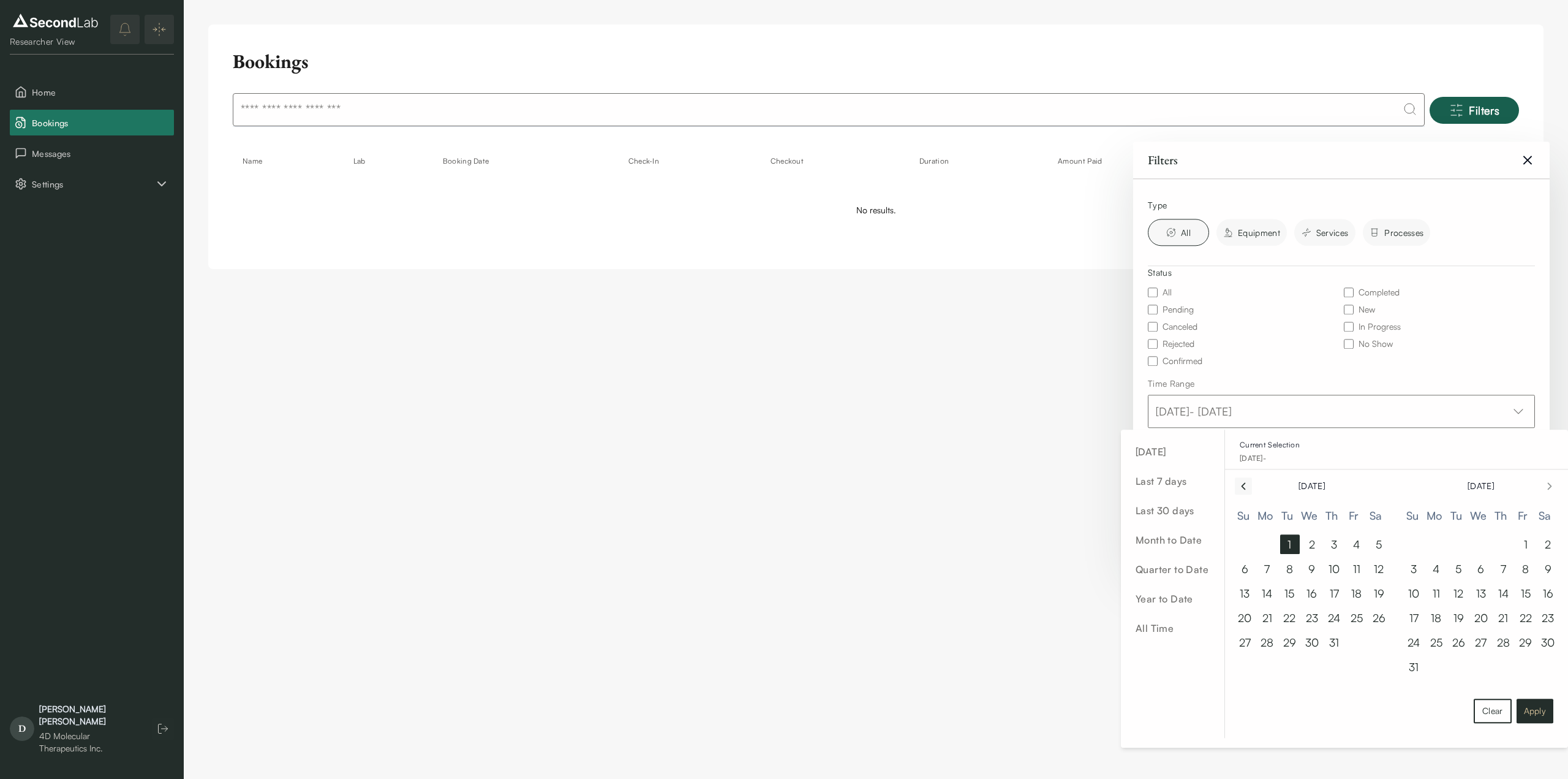
click at [1532, 711] on button "Apply" at bounding box center [1535, 710] width 36 height 25
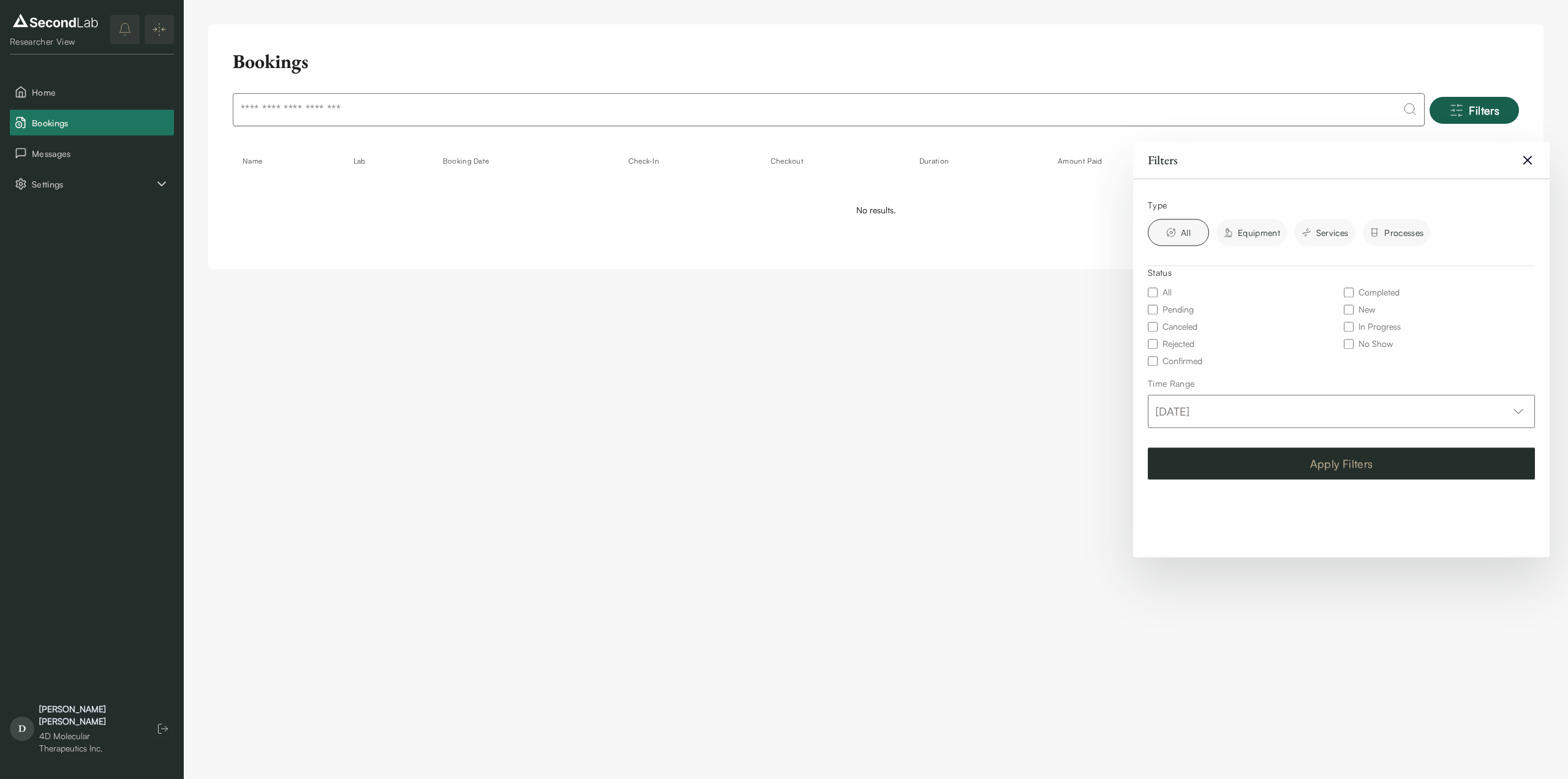
click at [1240, 470] on button "Apply Filters" at bounding box center [1342, 463] width 387 height 32
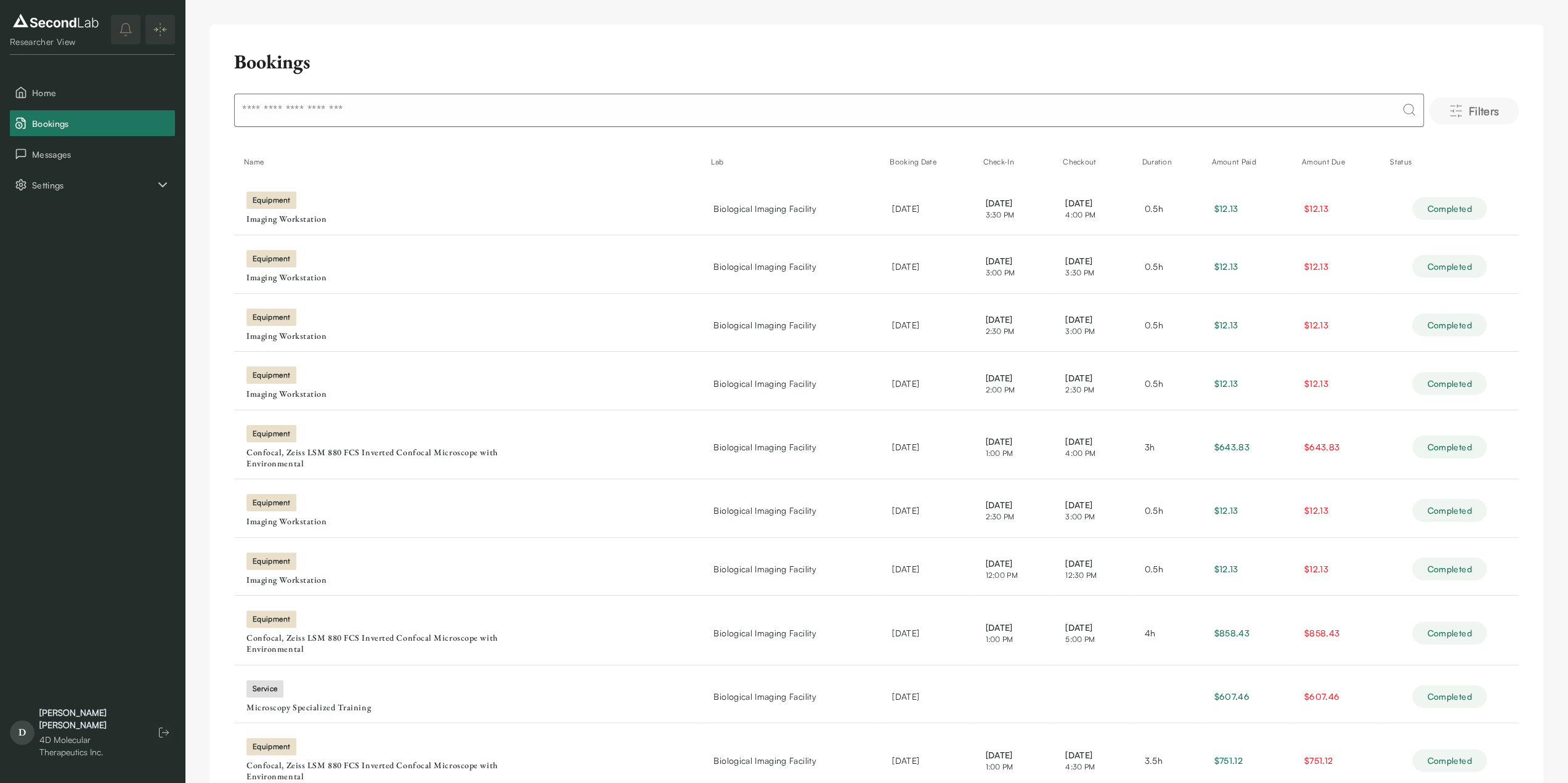
click at [1479, 108] on span "Filters" at bounding box center [1483, 111] width 31 height 17
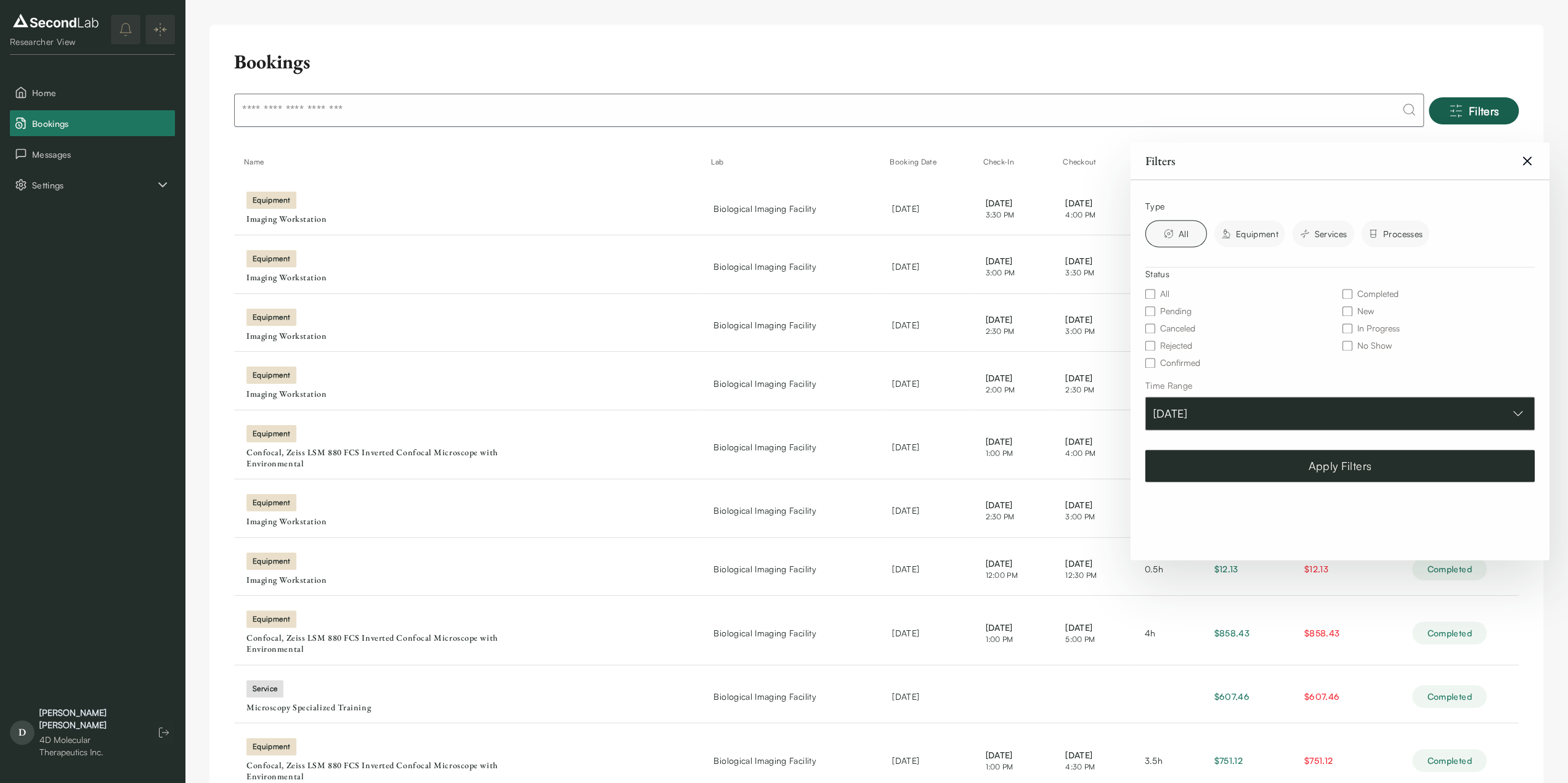
click at [1225, 414] on button "Jul 01, 2025" at bounding box center [1340, 413] width 389 height 33
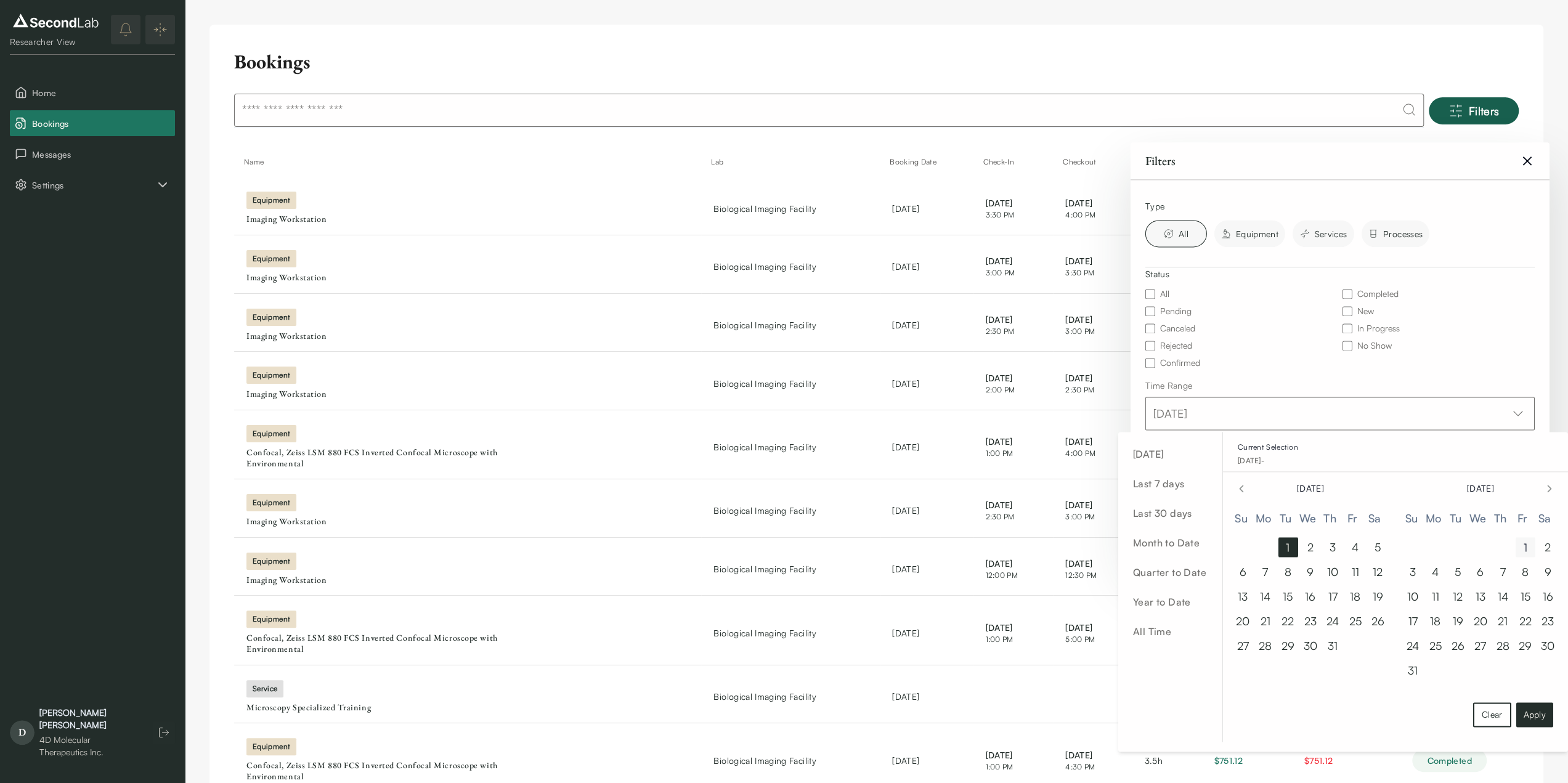
click at [1525, 544] on button "1" at bounding box center [1525, 547] width 20 height 20
click at [1545, 483] on icon "Go to next month" at bounding box center [1549, 488] width 12 height 15
click at [1452, 648] on button "30" at bounding box center [1457, 645] width 20 height 20
click at [1538, 715] on button "Apply" at bounding box center [1534, 714] width 37 height 25
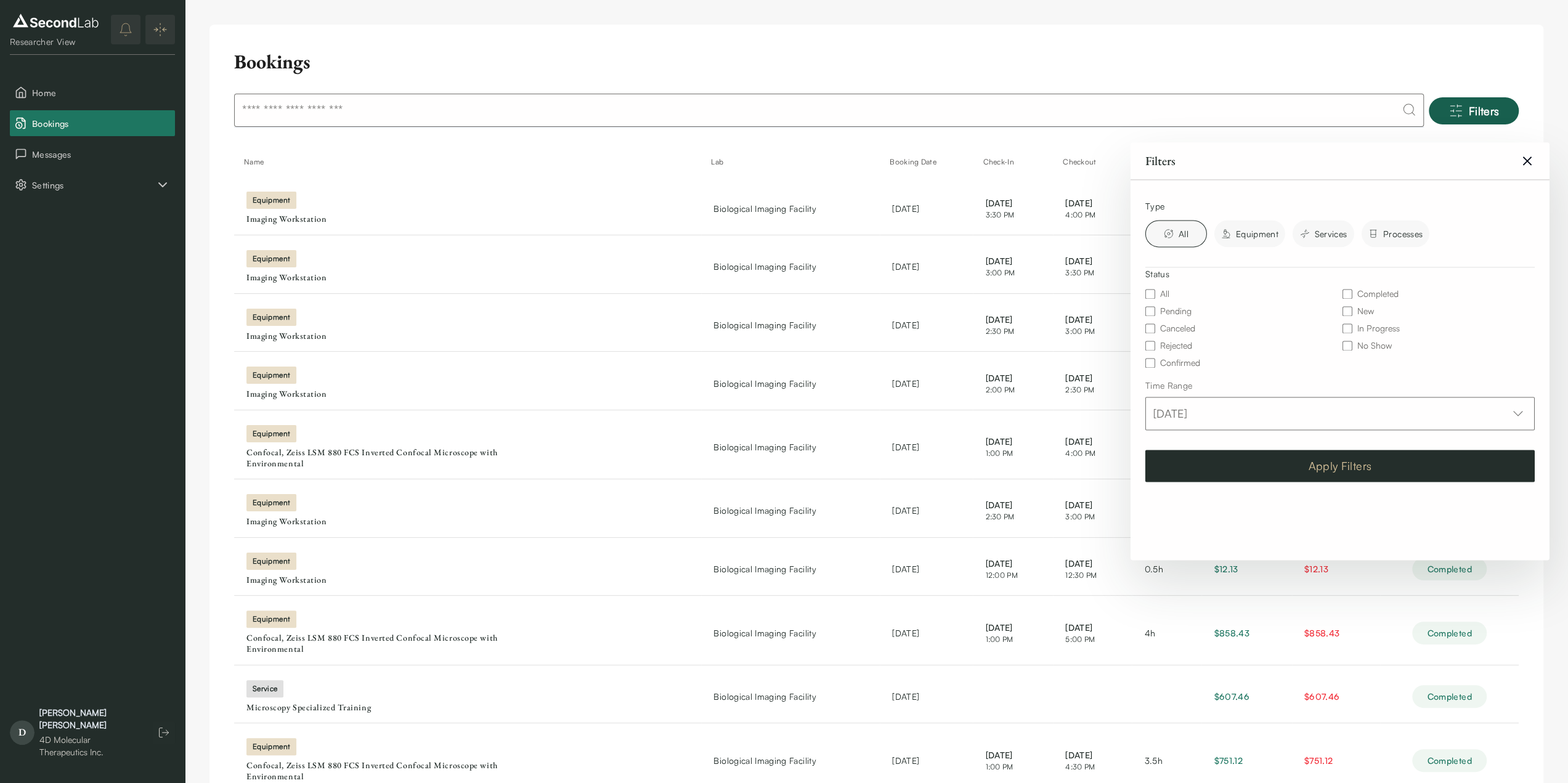
click at [1283, 471] on button "Apply Filters" at bounding box center [1340, 466] width 389 height 32
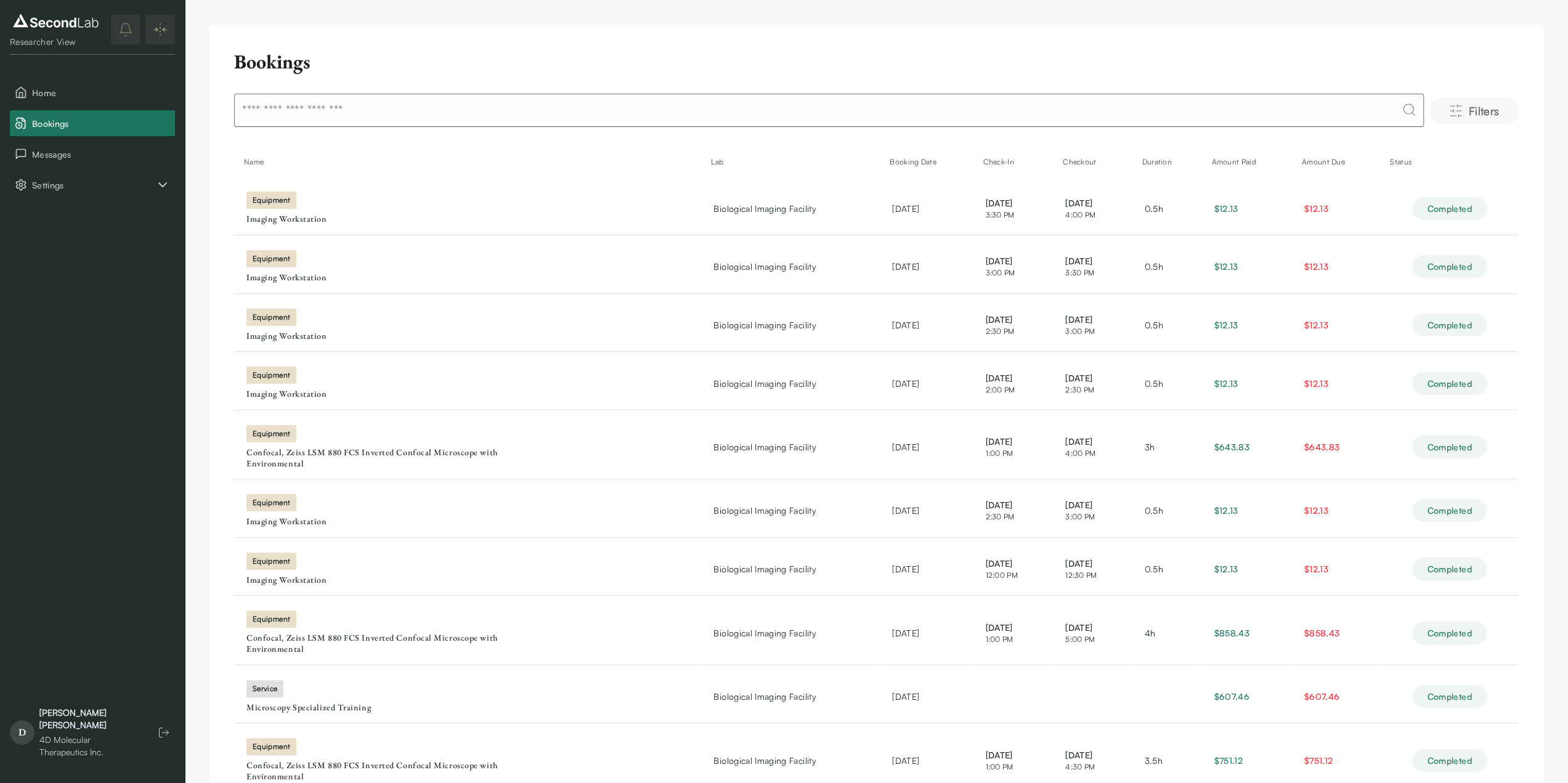
click at [1466, 100] on button "Filters" at bounding box center [1474, 111] width 90 height 27
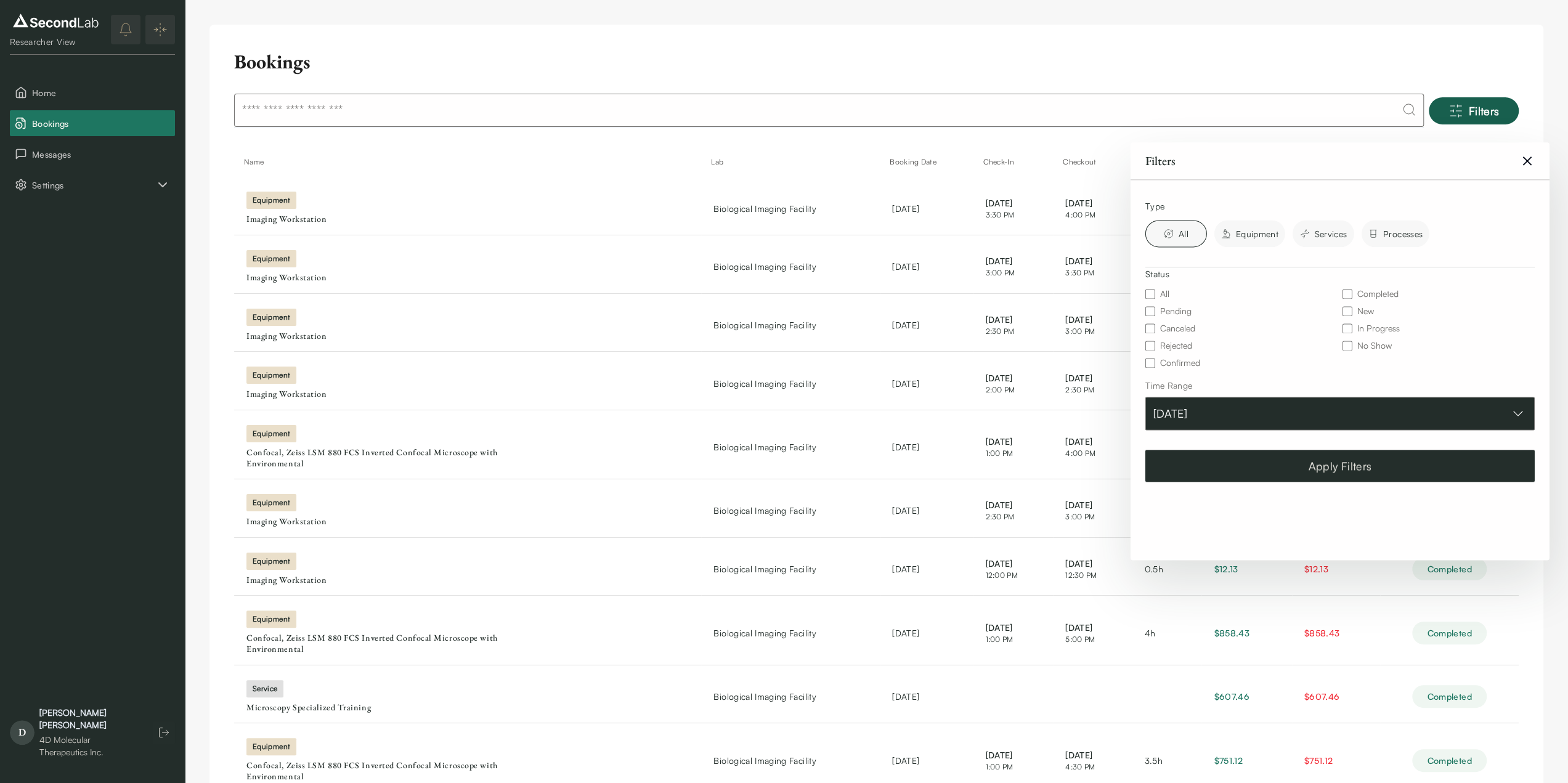
click at [1256, 417] on button "Sep 30, 2025" at bounding box center [1340, 413] width 389 height 33
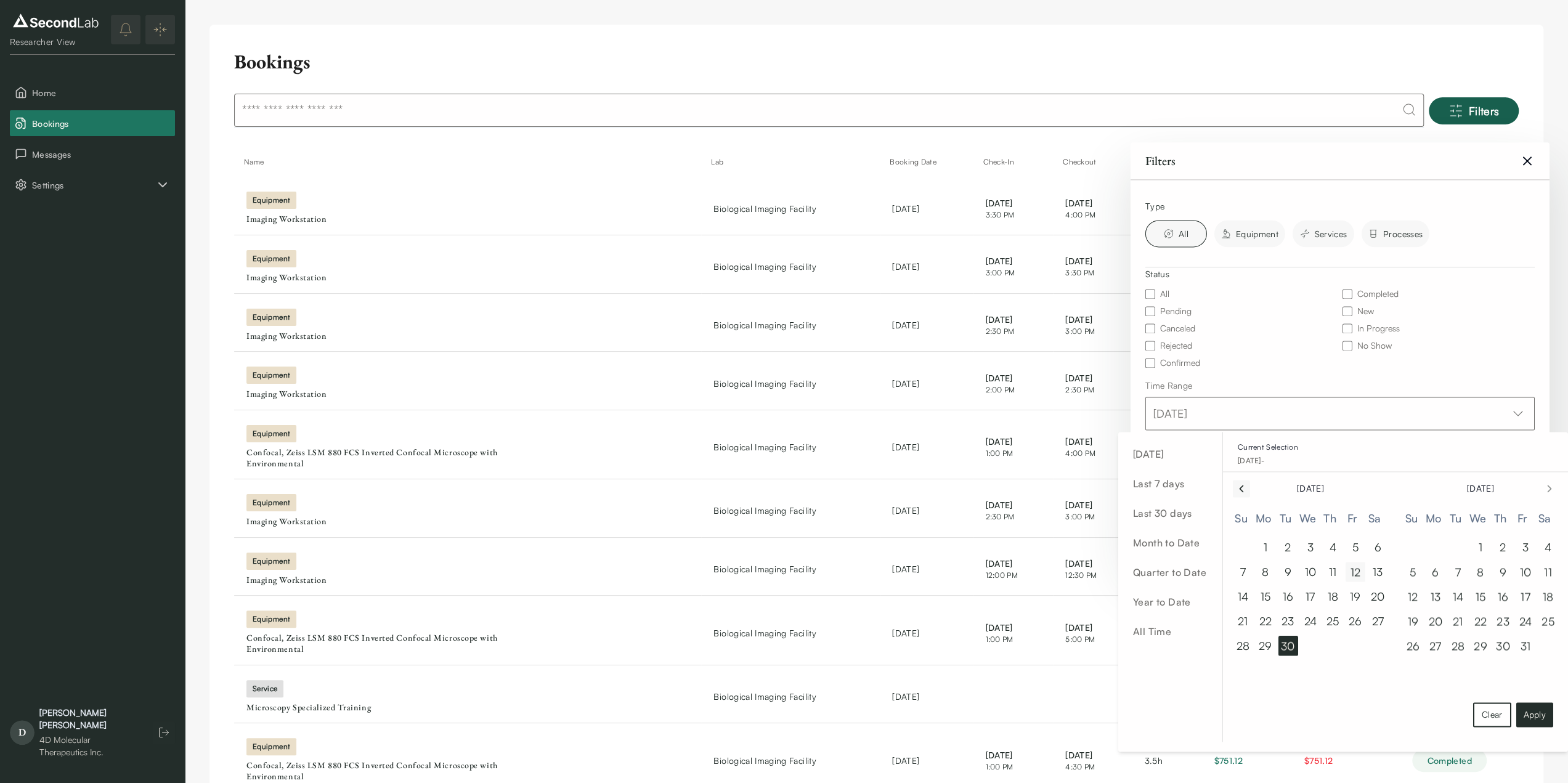
click at [1239, 495] on button "Go to previous month" at bounding box center [1241, 488] width 17 height 17
click at [1356, 543] on button "1" at bounding box center [1355, 547] width 20 height 20
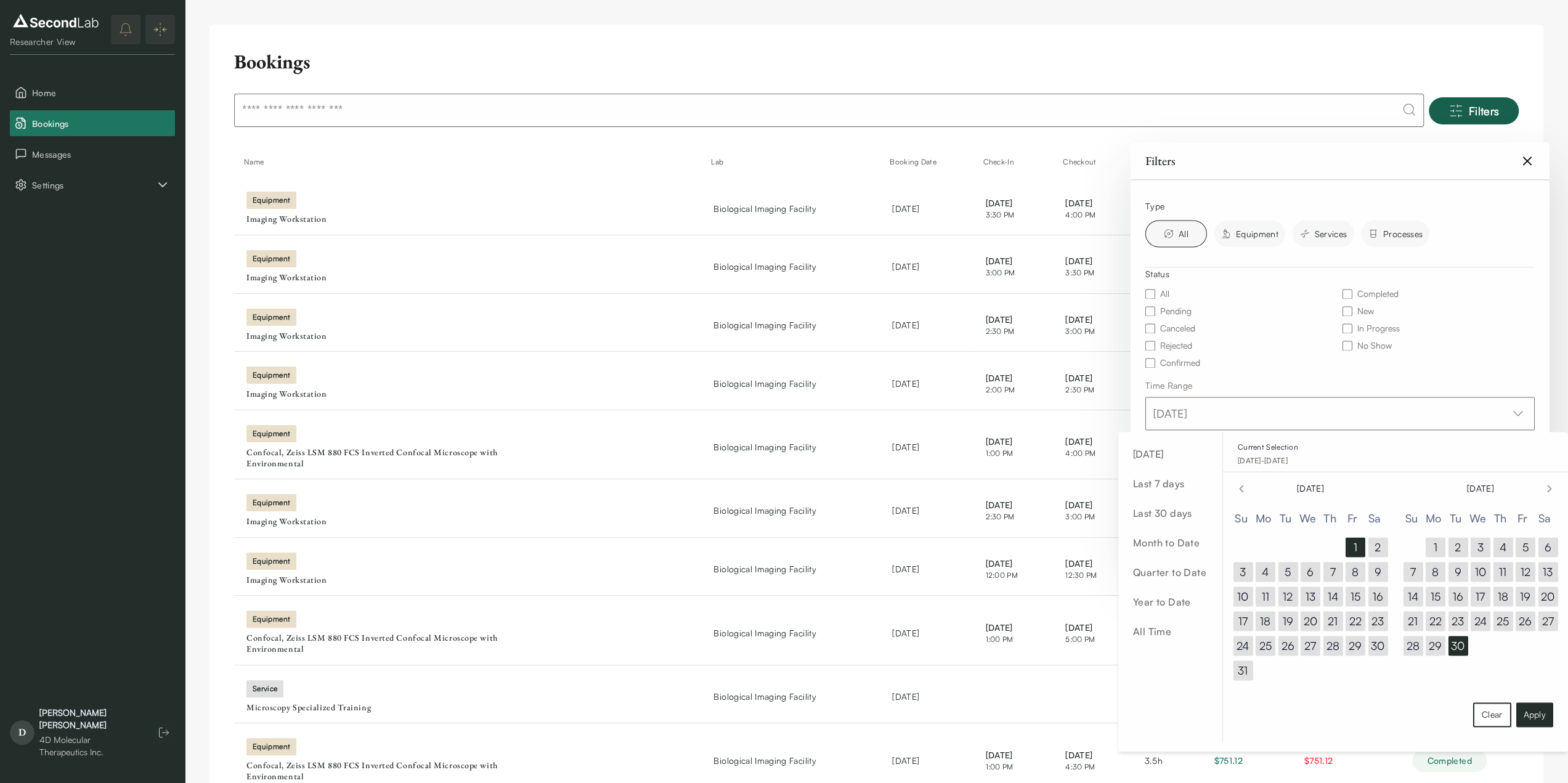
click at [1454, 648] on button "30" at bounding box center [1457, 645] width 20 height 20
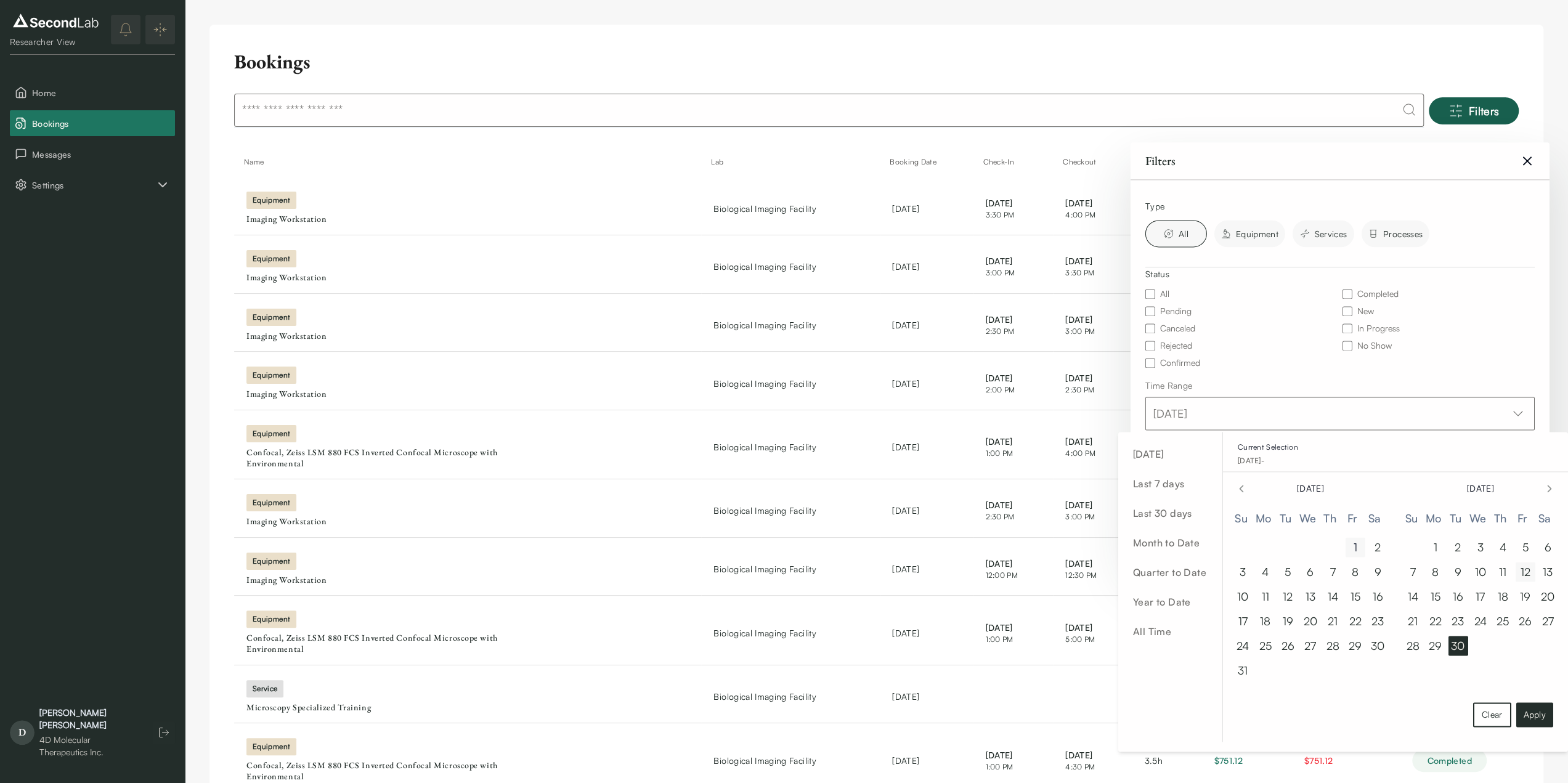
click at [1353, 547] on button "1" at bounding box center [1355, 547] width 20 height 20
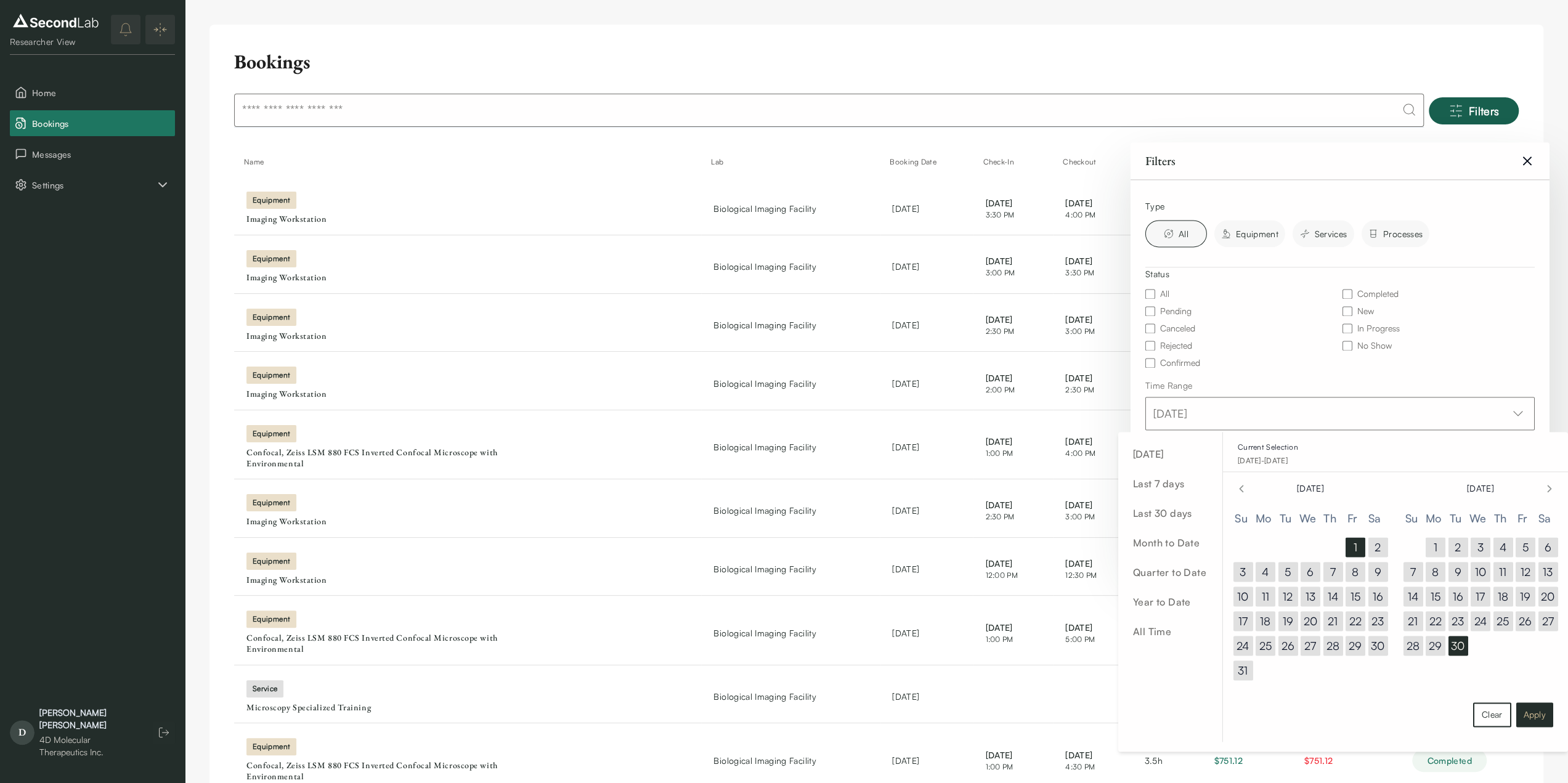
click at [1531, 717] on button "Apply" at bounding box center [1534, 714] width 37 height 25
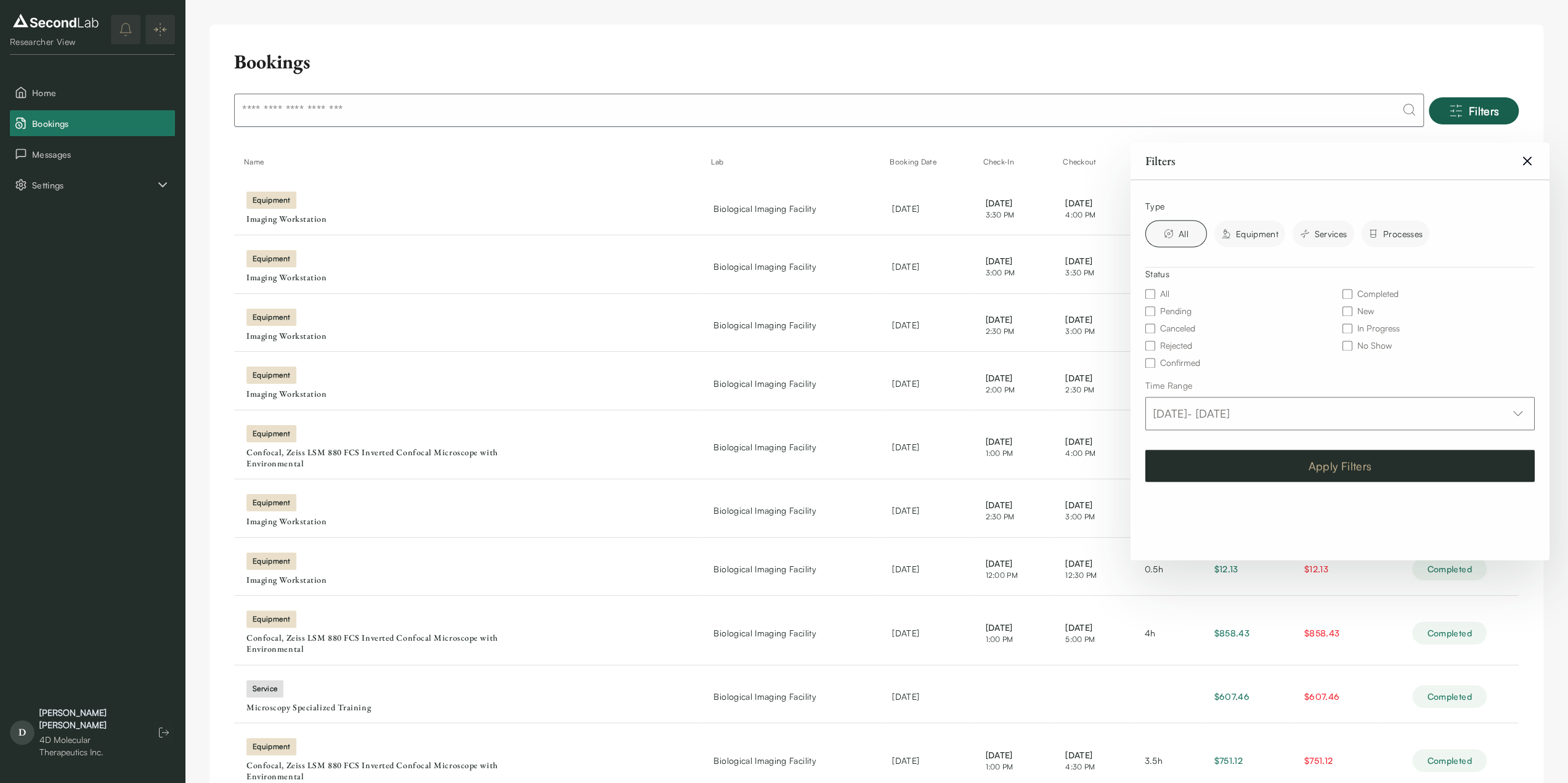
click at [1301, 476] on button "Apply Filters" at bounding box center [1340, 466] width 389 height 32
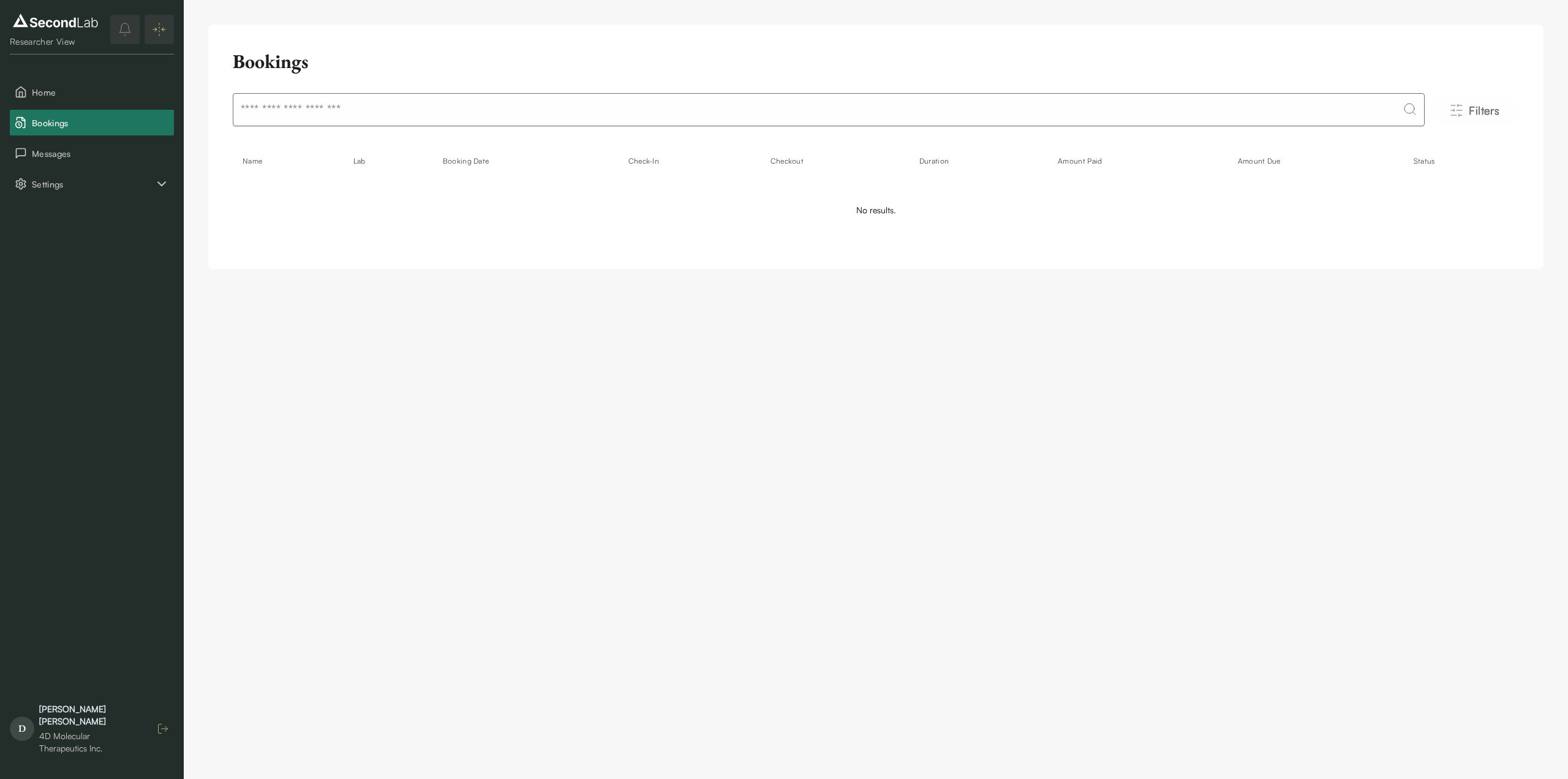
click at [163, 735] on icon "button" at bounding box center [163, 728] width 12 height 12
